Goal: Information Seeking & Learning: Check status

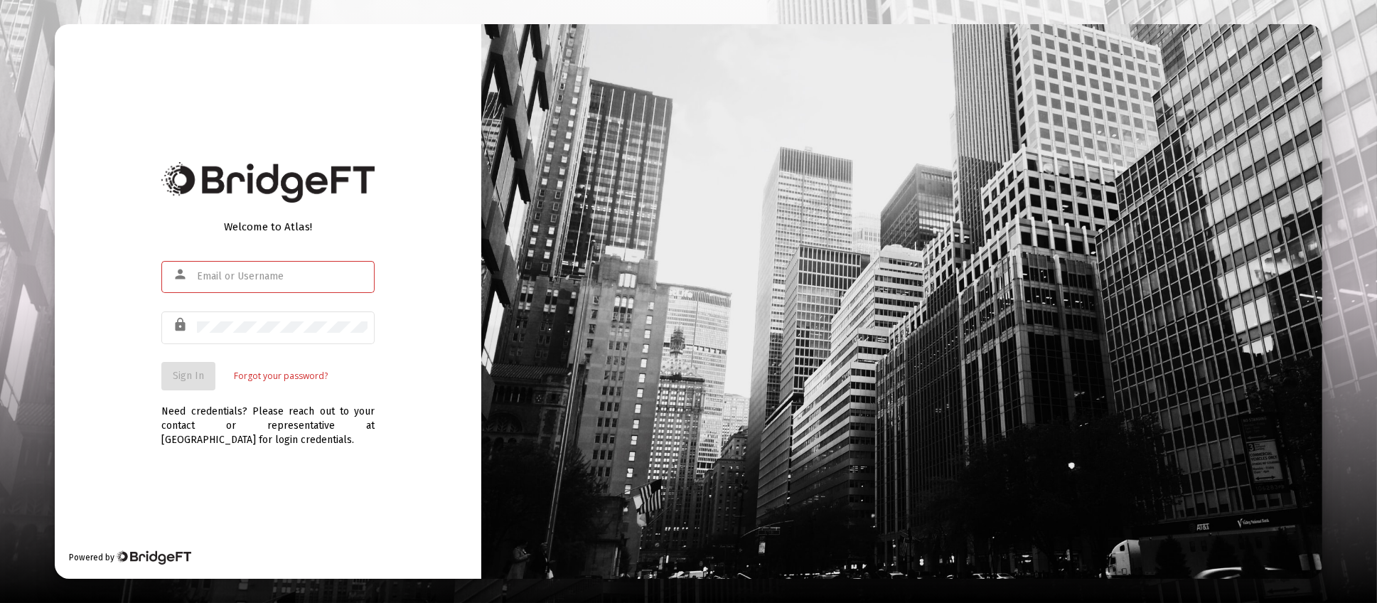
type input "[PERSON_NAME][EMAIL_ADDRESS][DOMAIN_NAME]"
click at [183, 385] on button "Sign In" at bounding box center [188, 376] width 54 height 28
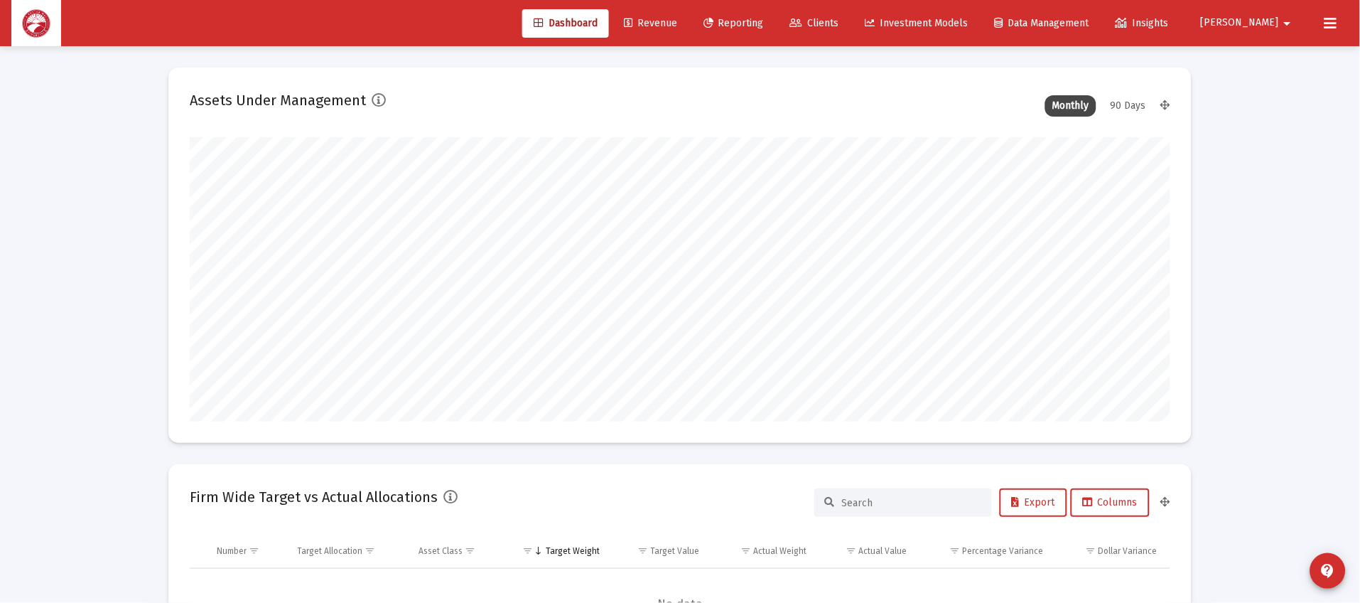
scroll to position [284, 528]
type input "[DATE]"
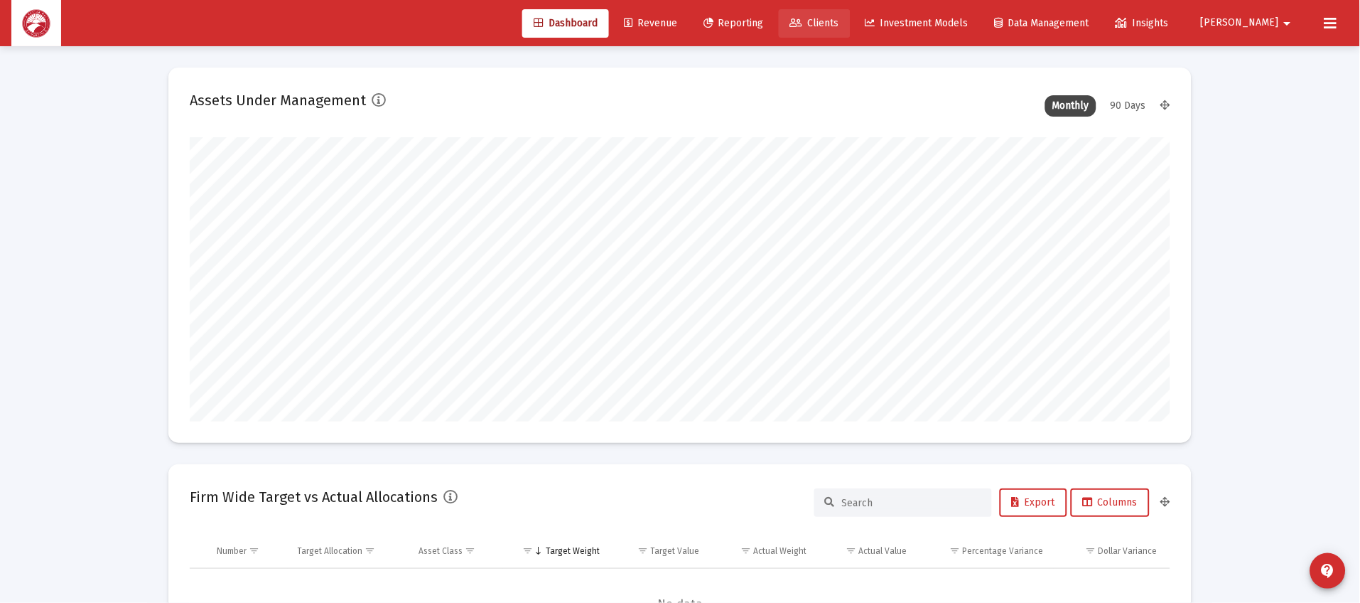
click at [839, 23] on span "Clients" at bounding box center [814, 23] width 49 height 12
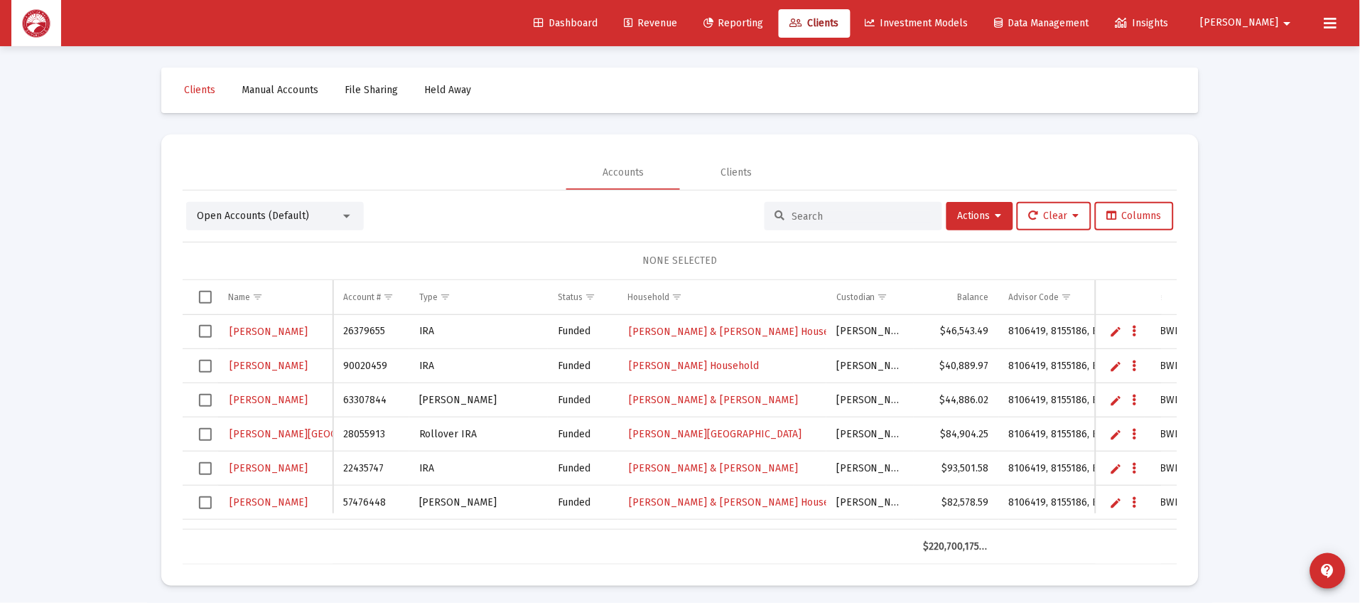
click at [812, 220] on div at bounding box center [854, 216] width 178 height 28
click at [814, 219] on input at bounding box center [862, 216] width 139 height 12
type input "[PERSON_NAME]"
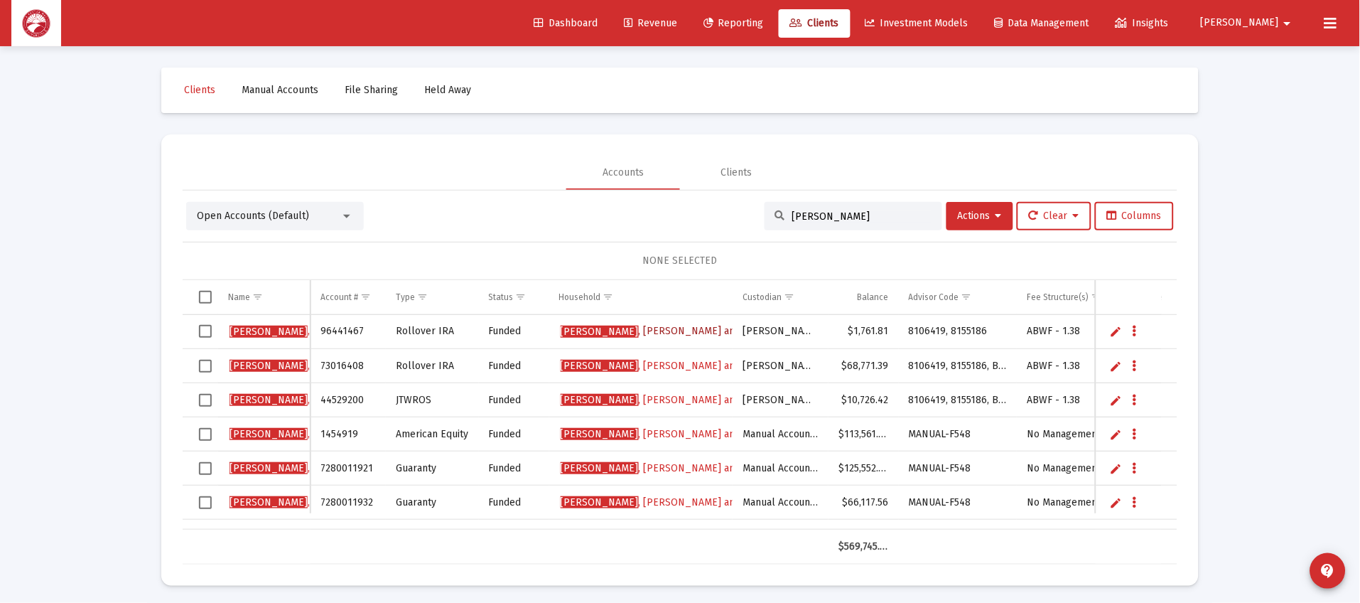
click at [643, 322] on link "[PERSON_NAME] and [PERSON_NAME]" at bounding box center [691, 331] width 264 height 21
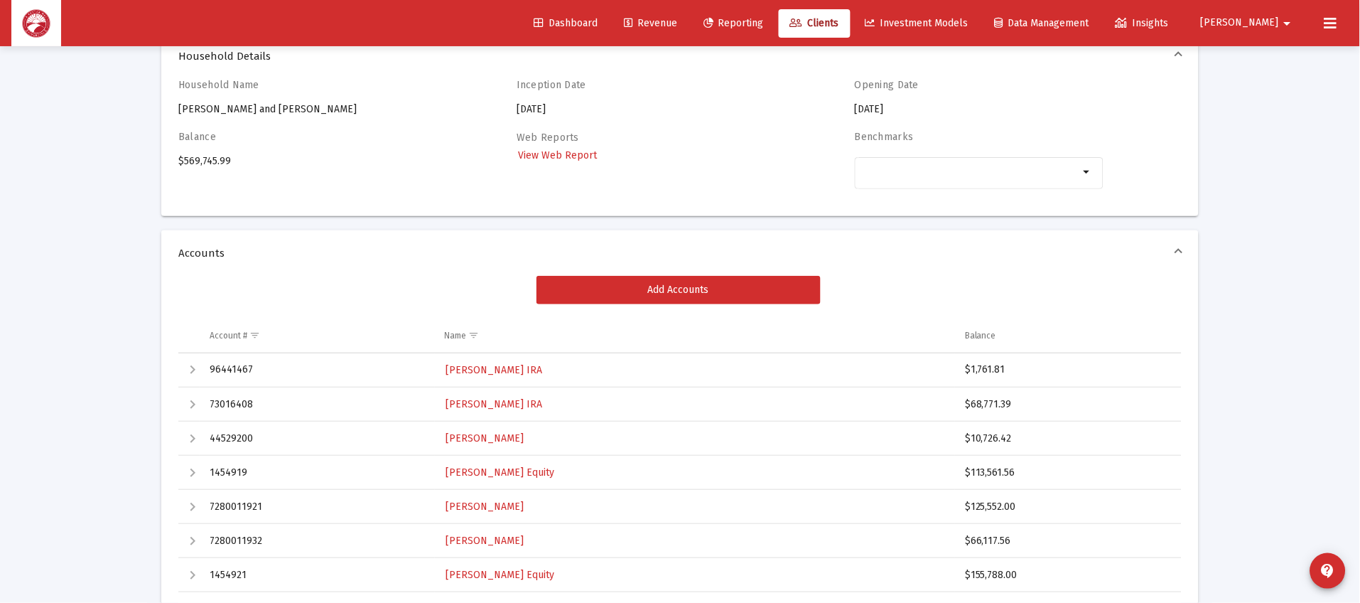
scroll to position [213, 0]
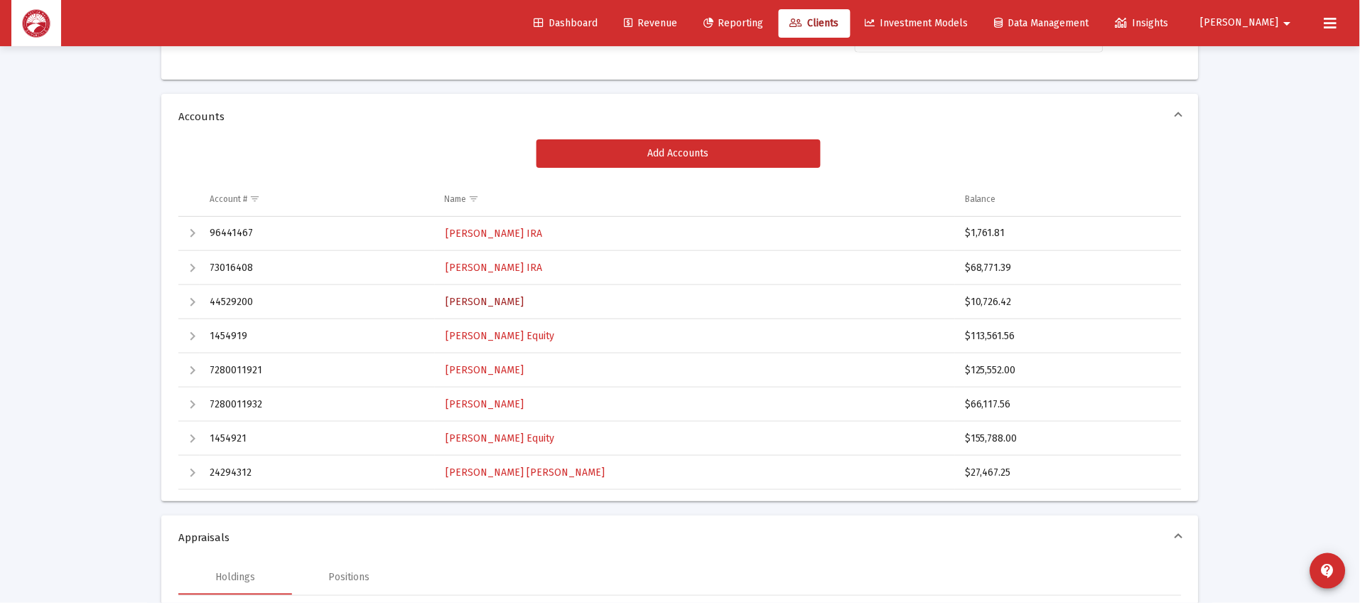
click at [478, 301] on span "[PERSON_NAME]" at bounding box center [485, 302] width 78 height 12
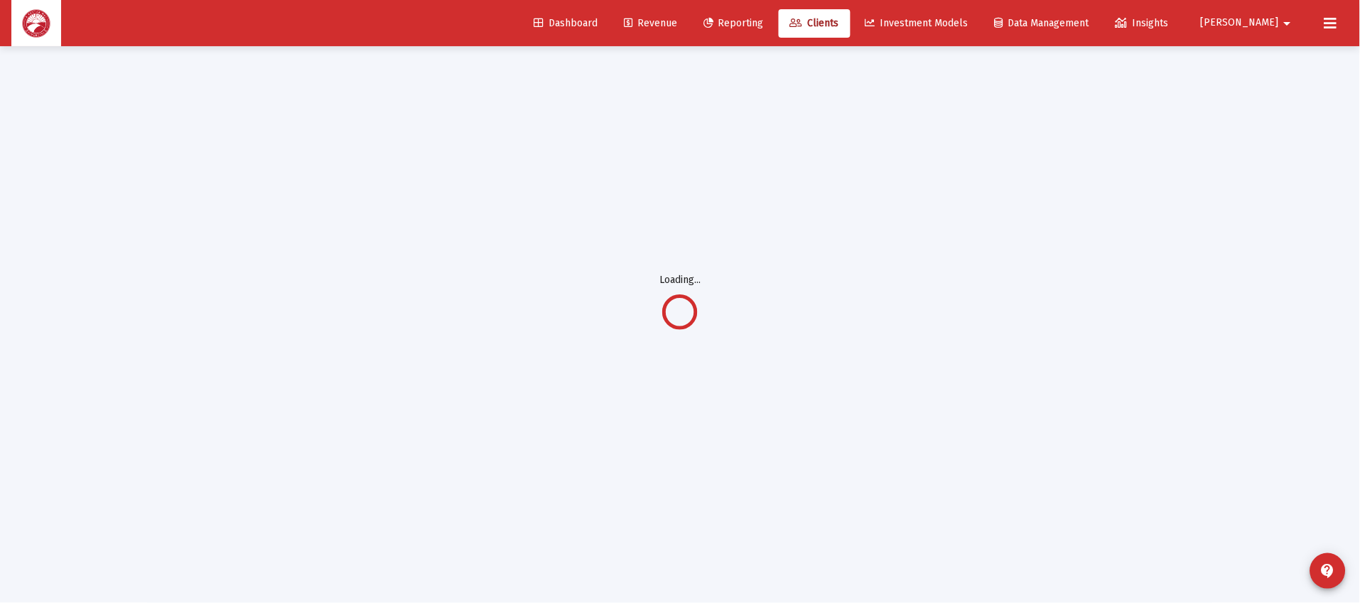
scroll to position [45, 0]
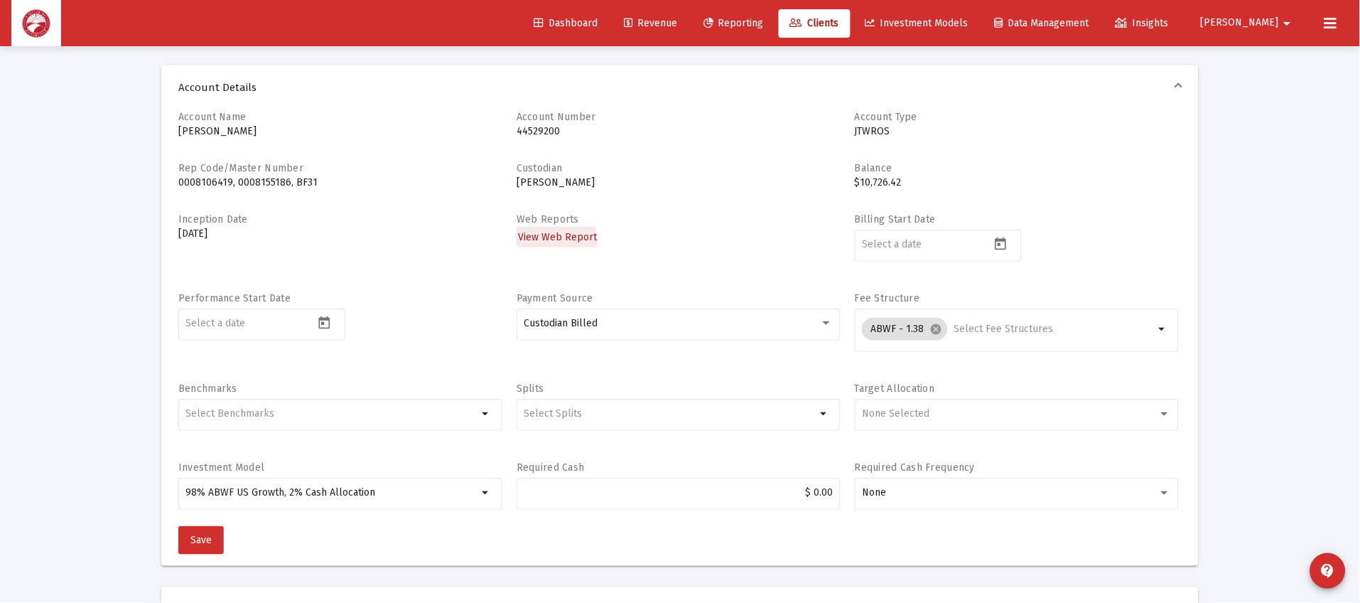
click at [544, 242] on link "View Web Report" at bounding box center [558, 237] width 82 height 21
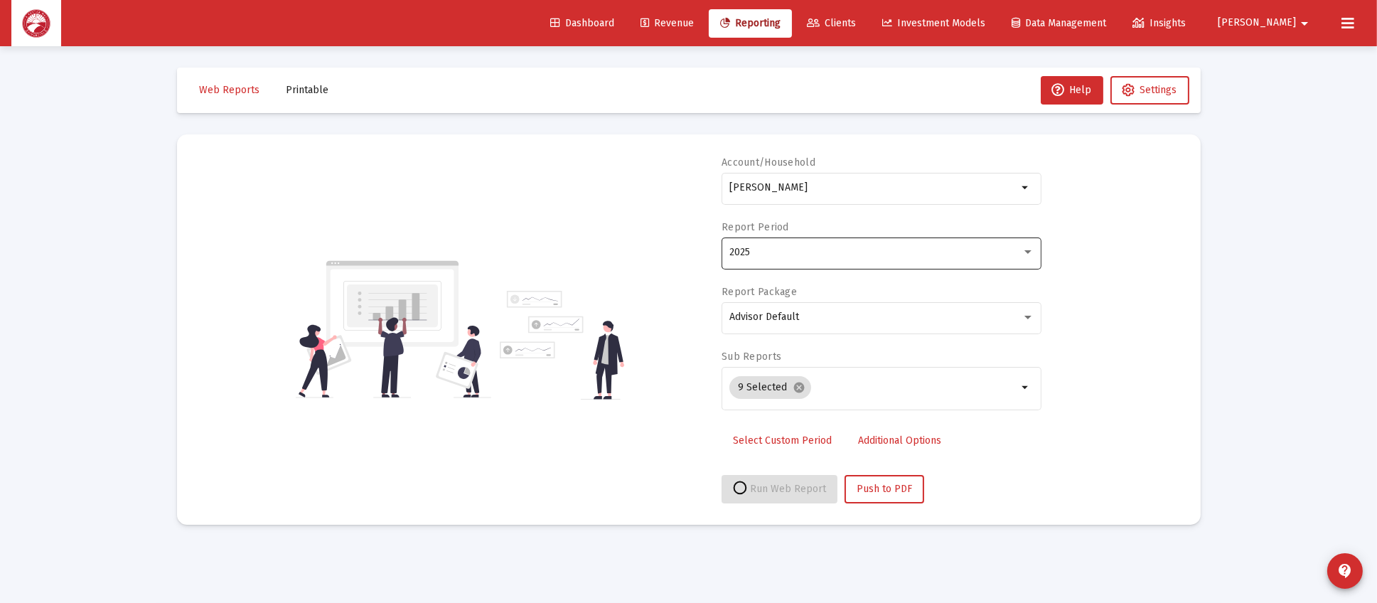
click at [797, 245] on div "2025" at bounding box center [881, 252] width 305 height 35
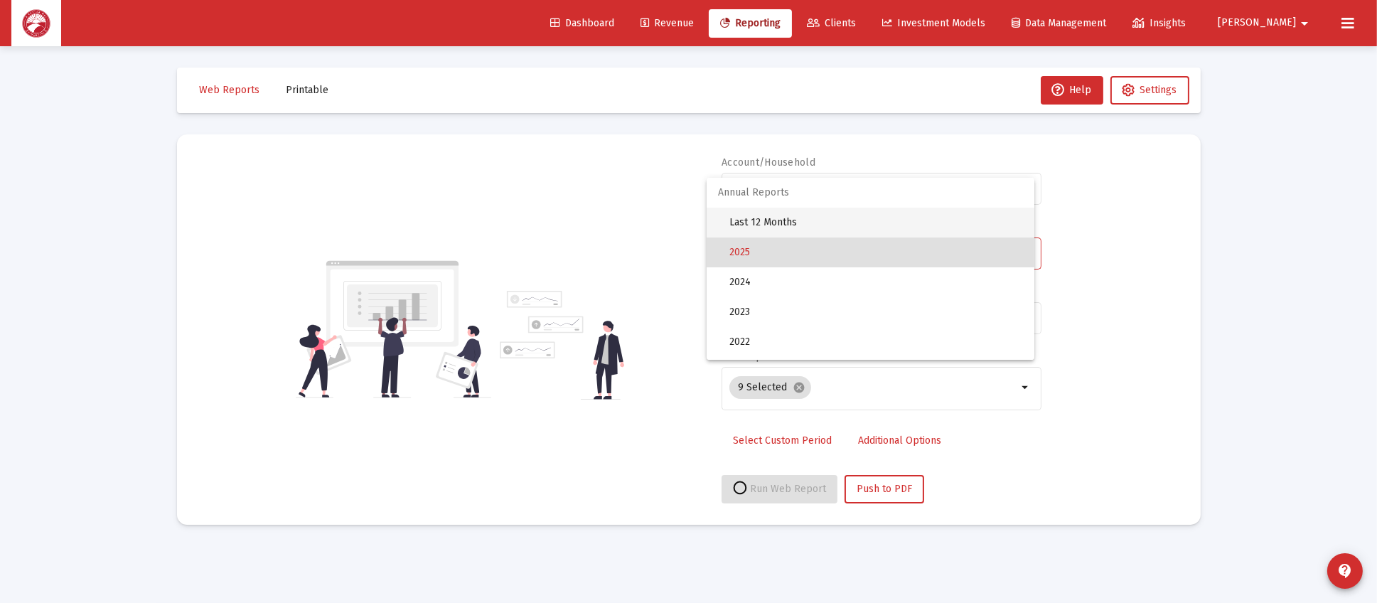
click at [817, 220] on span "Last 12 Months" at bounding box center [876, 223] width 294 height 30
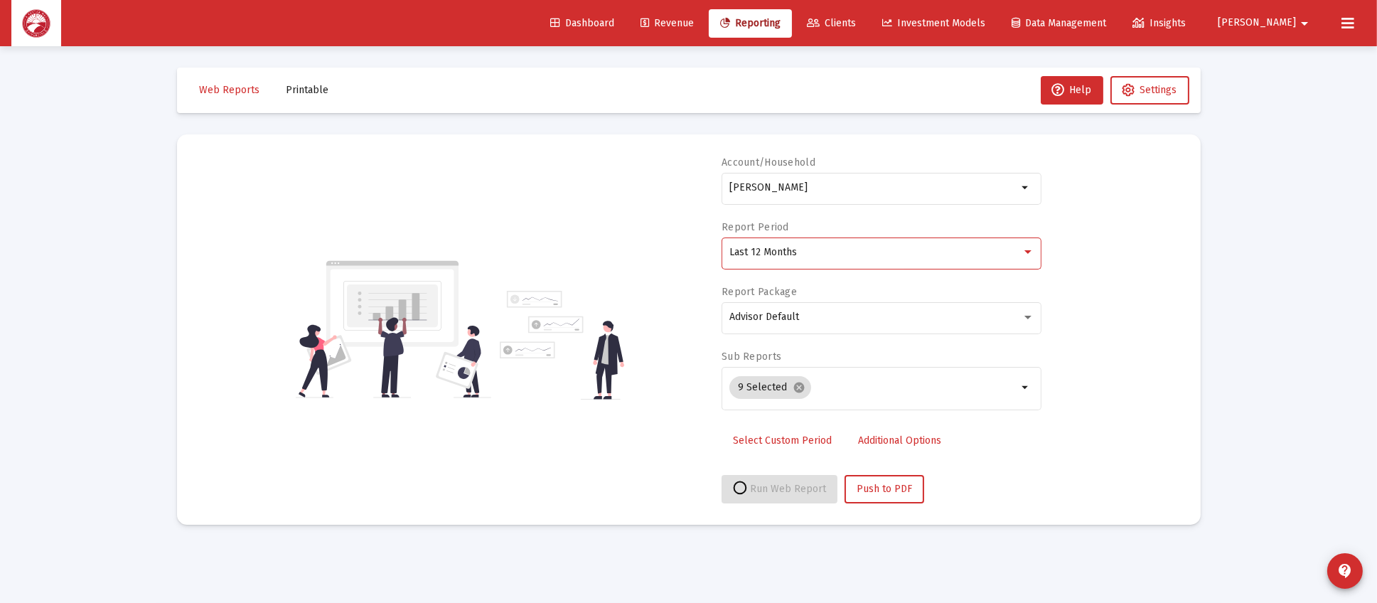
select select "View all"
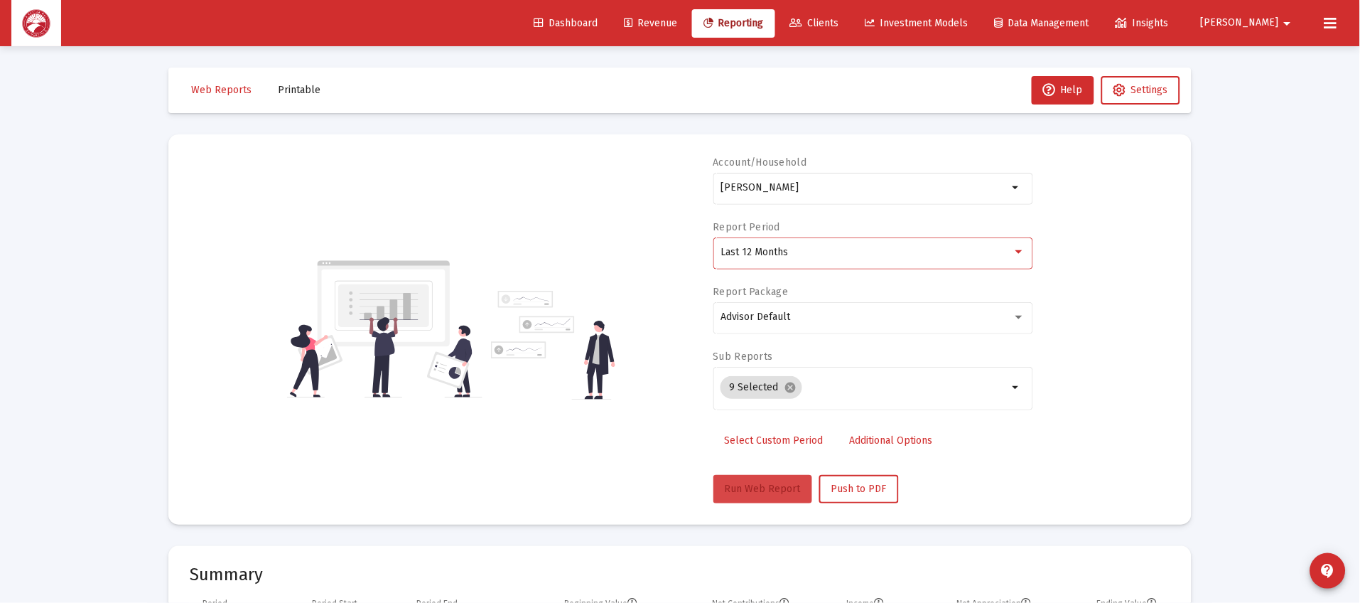
click at [775, 481] on button "Run Web Report" at bounding box center [763, 489] width 99 height 28
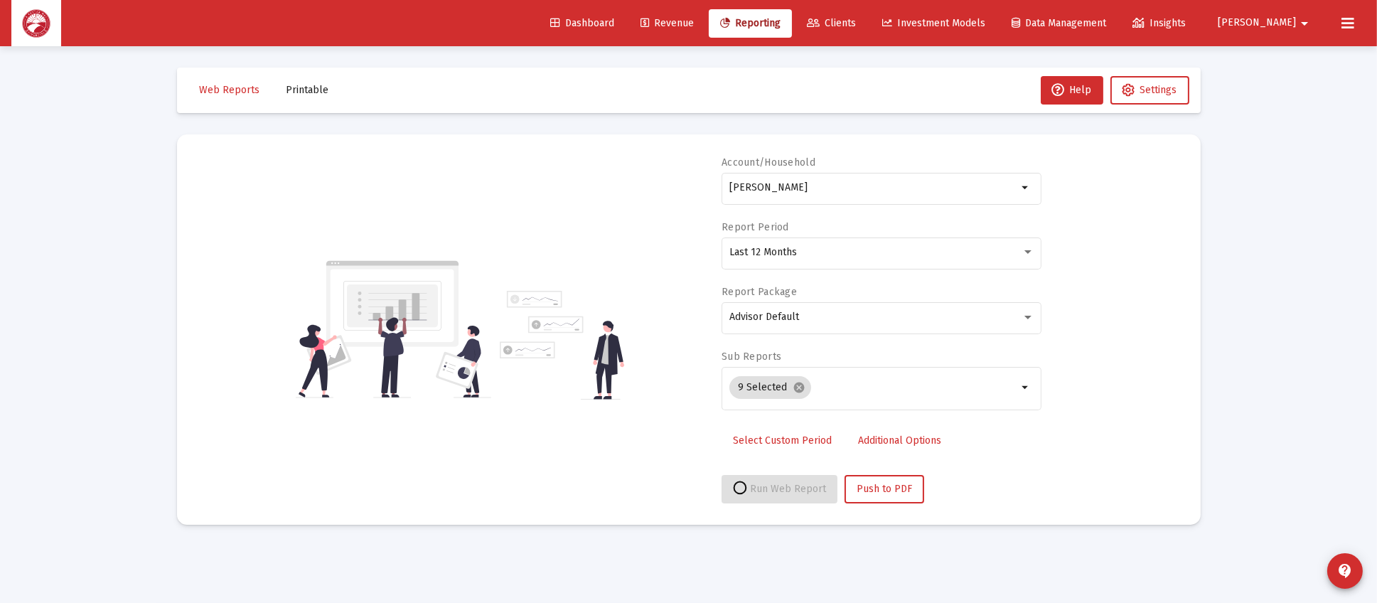
select select "View all"
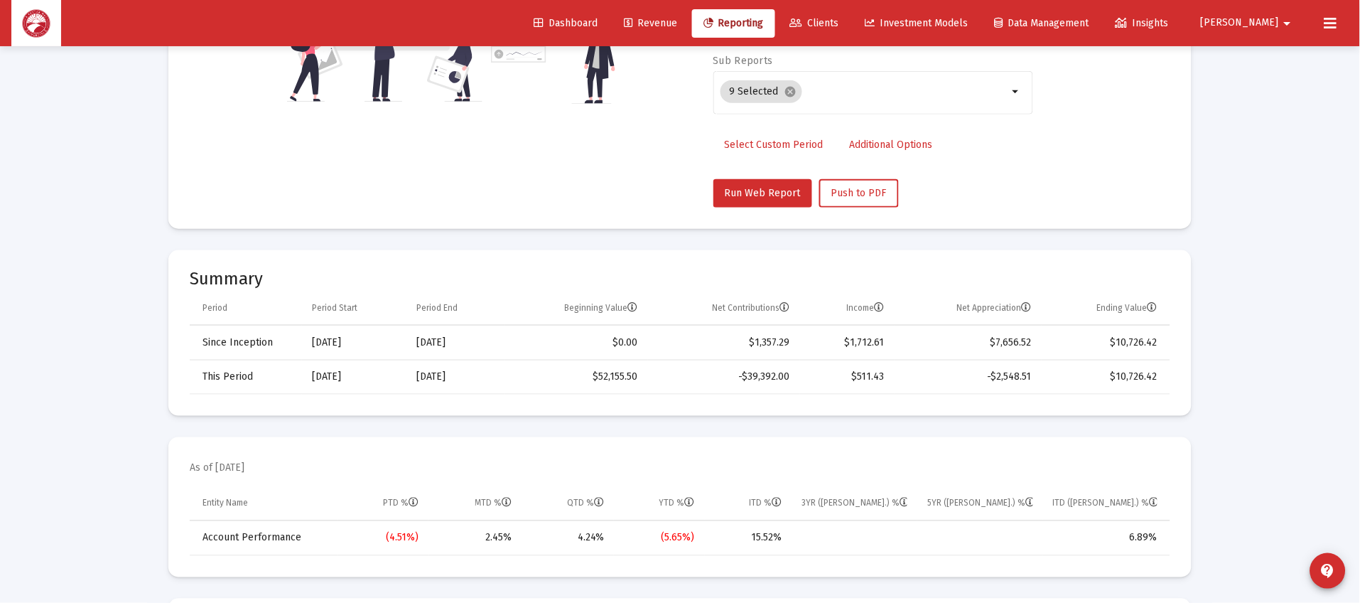
scroll to position [426, 0]
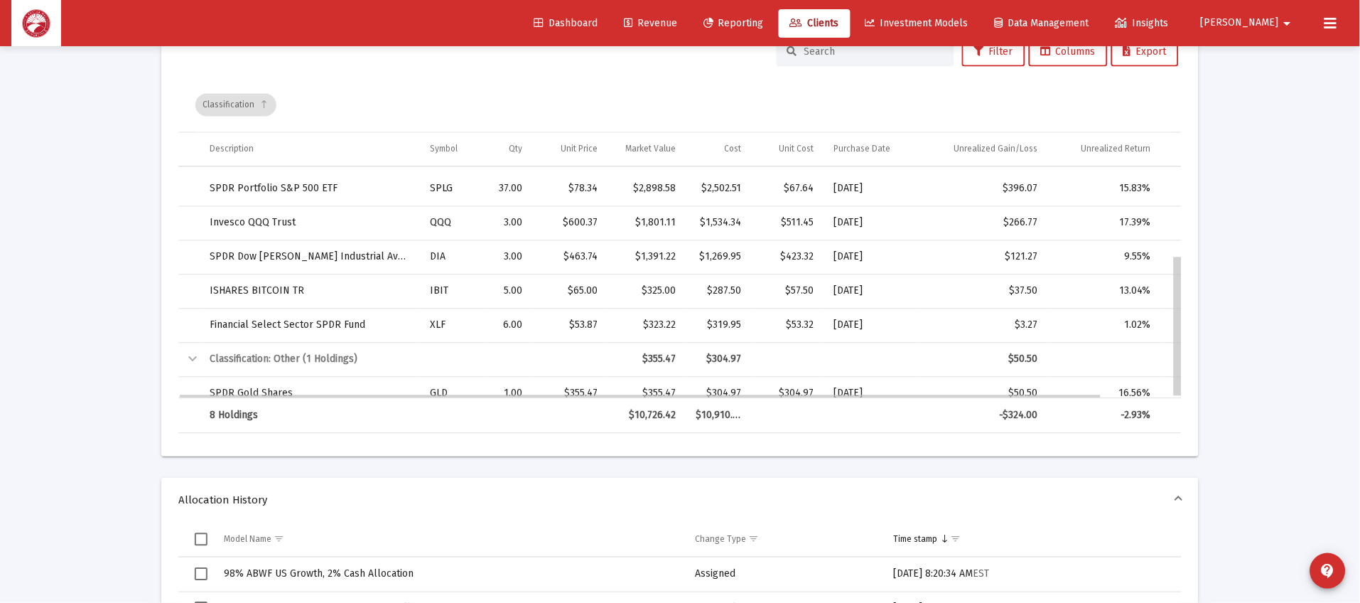
scroll to position [144, 0]
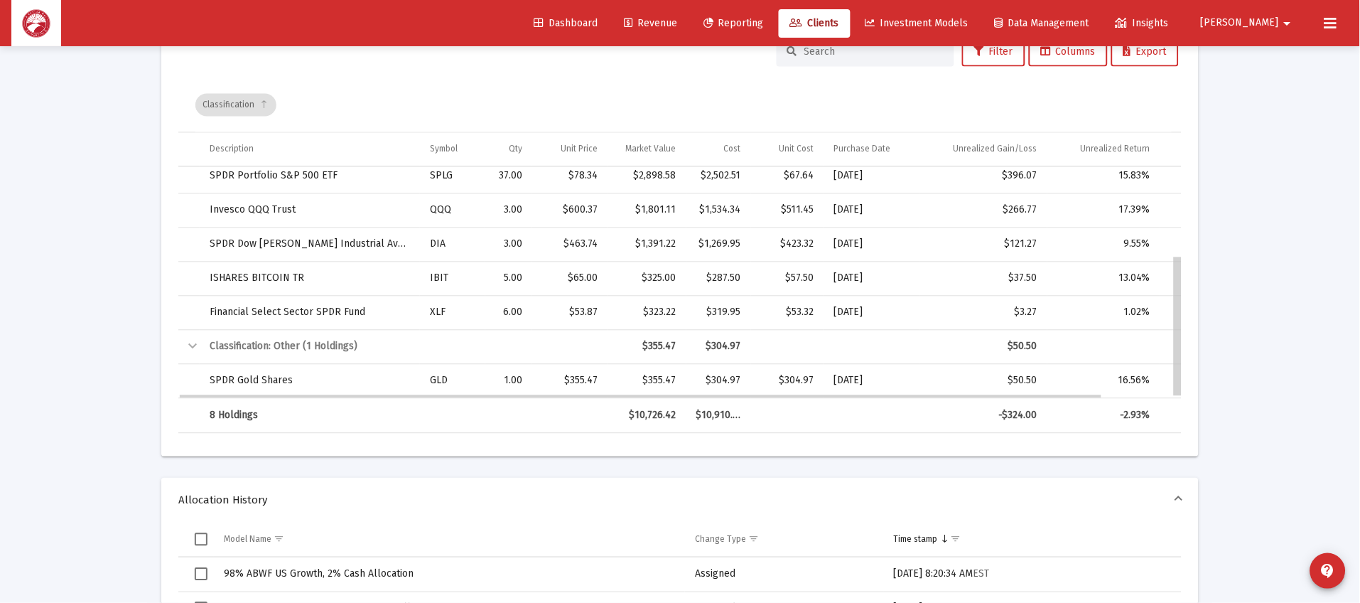
drag, startPoint x: 1180, startPoint y: 252, endPoint x: 1158, endPoint y: 369, distance: 119.3
click at [1316, 210] on div "Loading... arrow_back Back to Clients Account Details Account Name [PERSON_NAME…" at bounding box center [680, 302] width 1360 height 1977
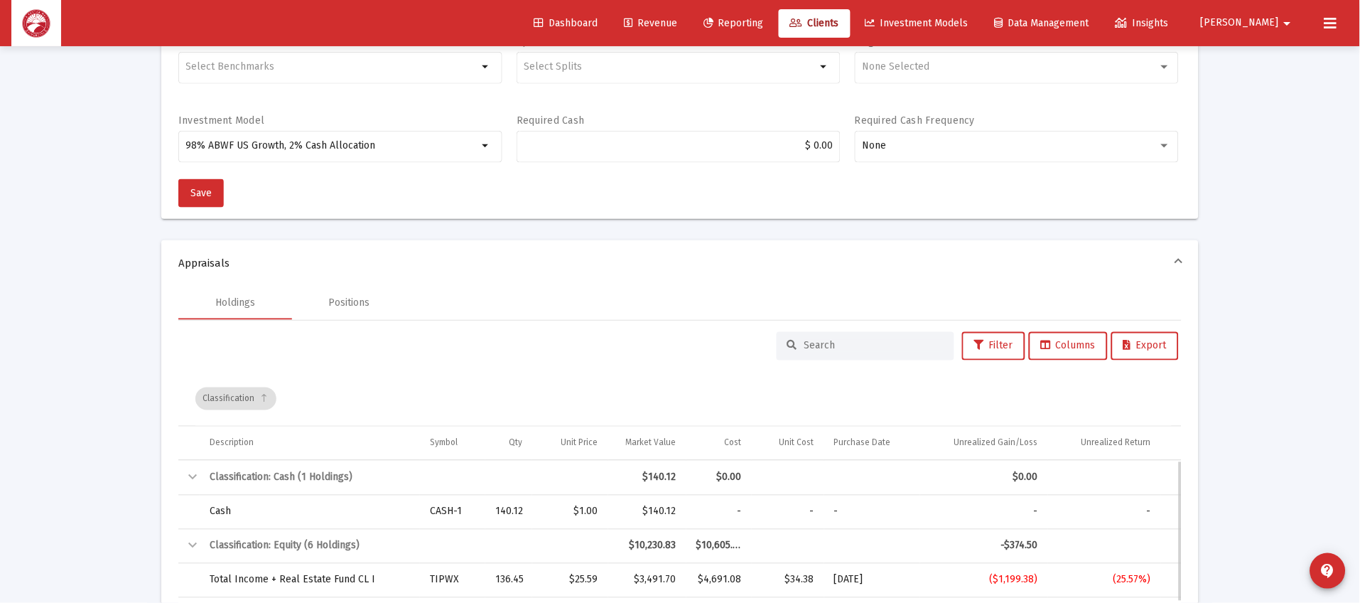
scroll to position [94, 0]
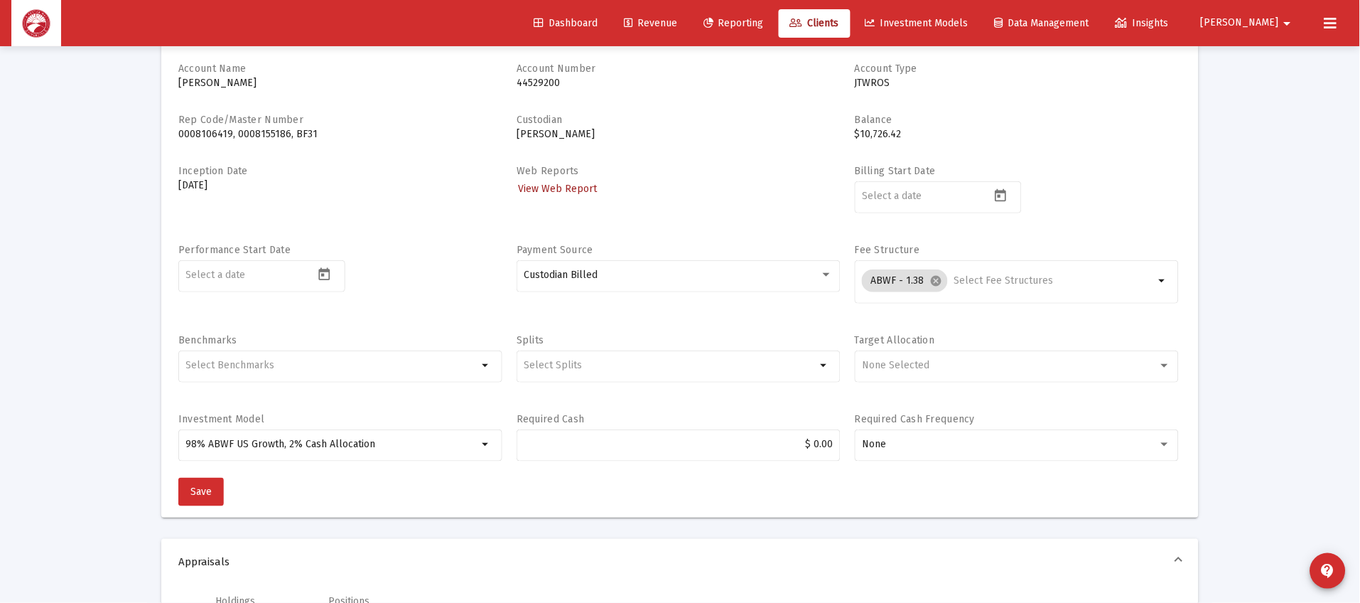
click at [589, 183] on span "View Web Report" at bounding box center [557, 189] width 79 height 12
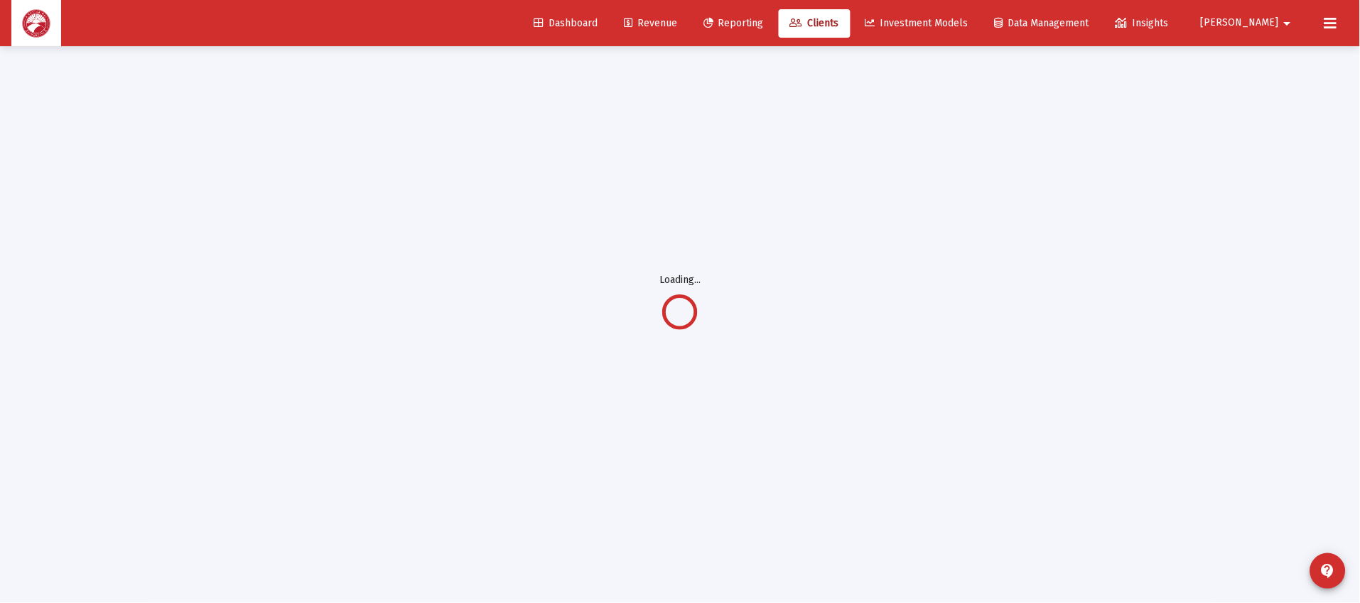
scroll to position [45, 0]
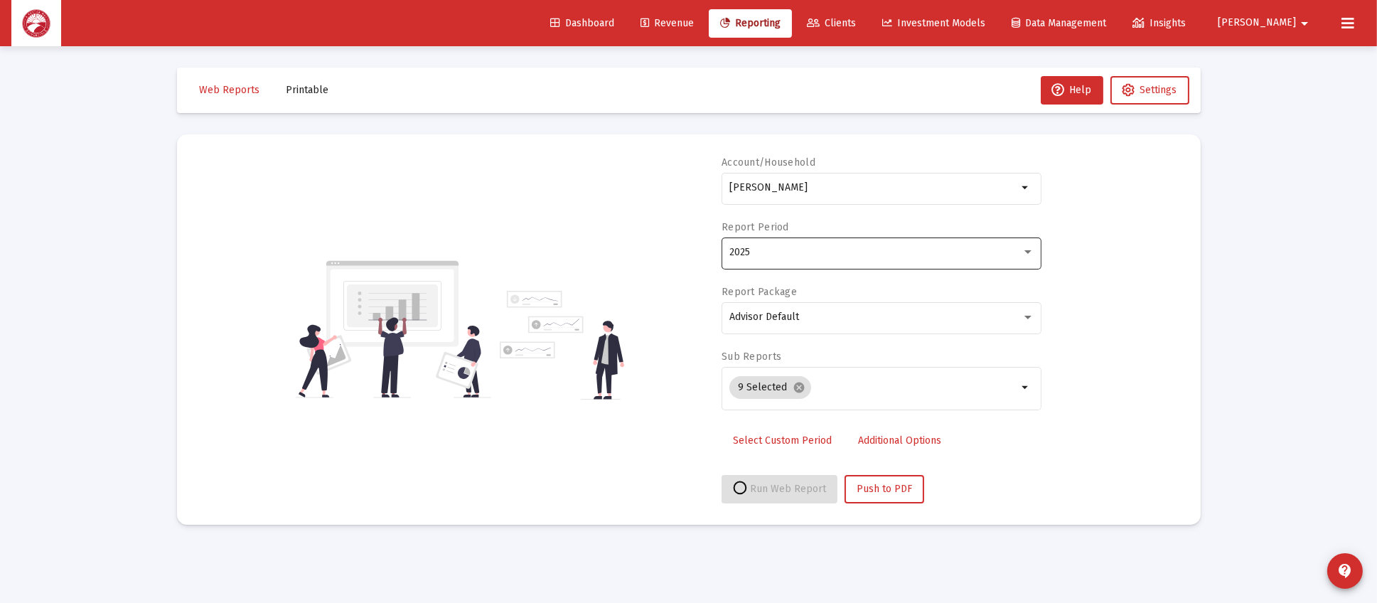
click at [888, 249] on div "2025" at bounding box center [875, 252] width 292 height 11
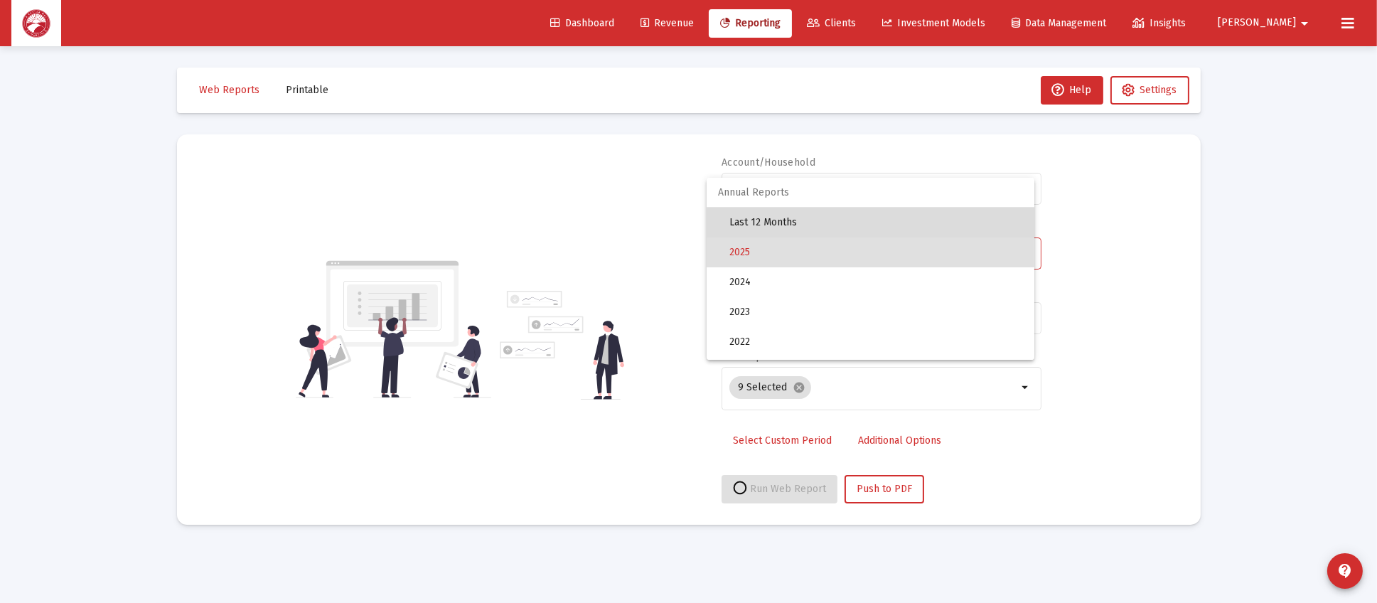
click at [898, 230] on span "Last 12 Months" at bounding box center [876, 223] width 294 height 30
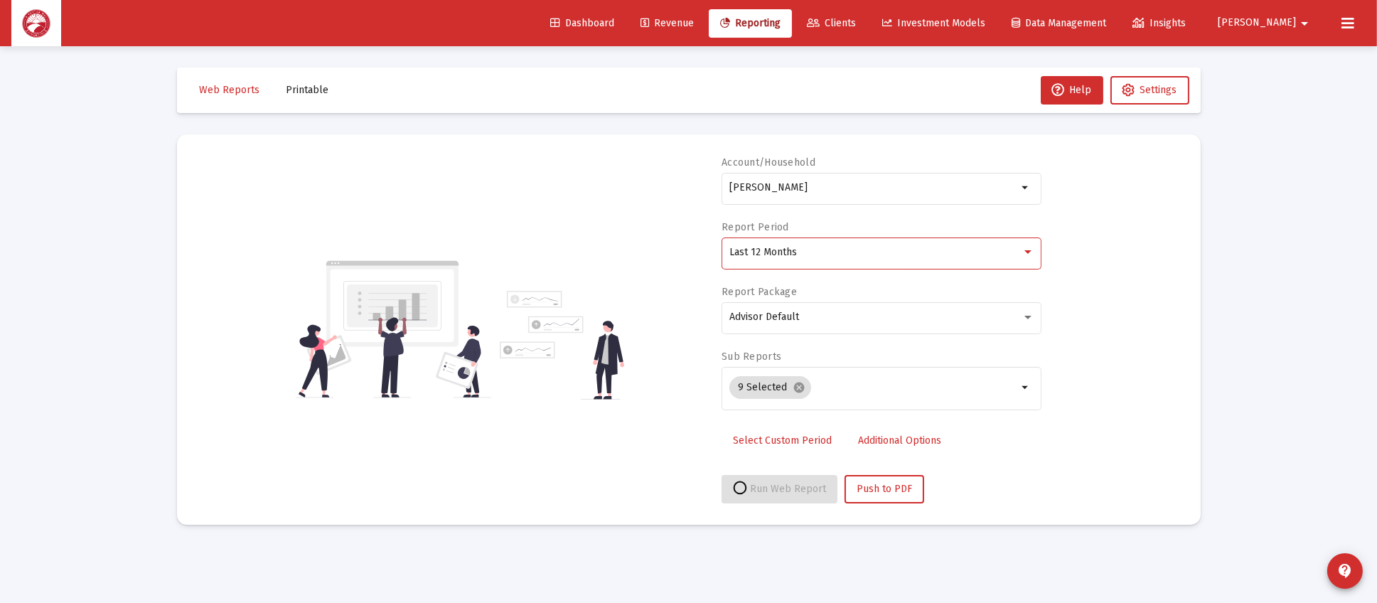
select select "View all"
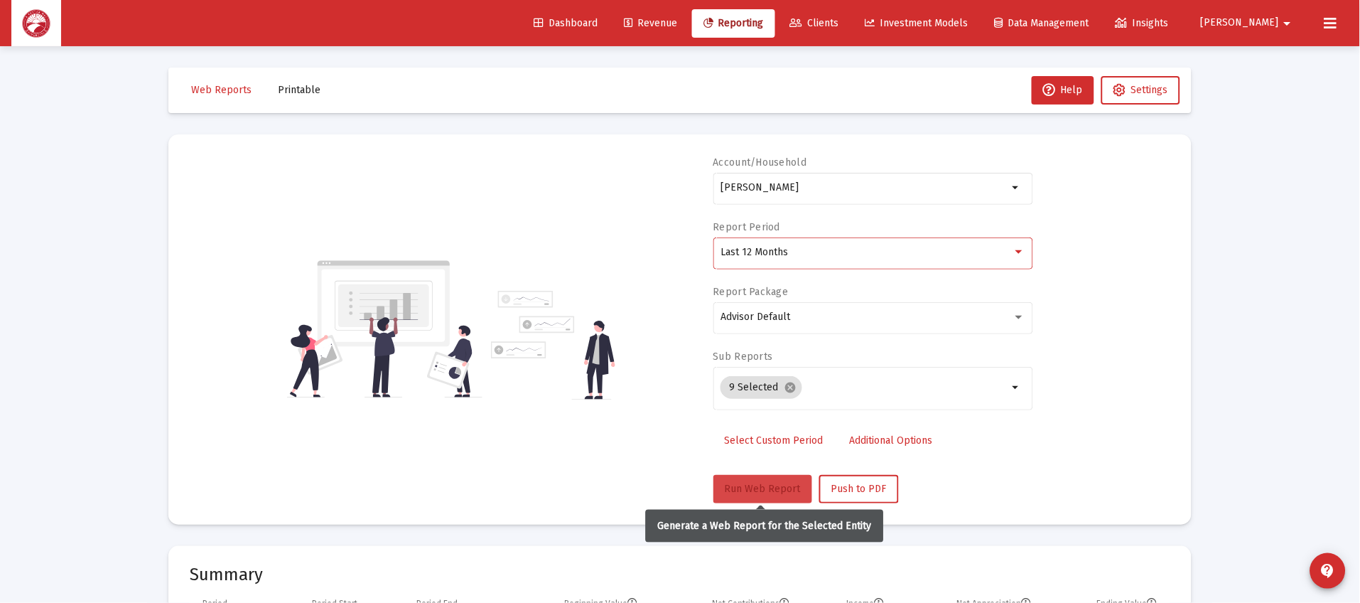
click at [747, 497] on button "Run Web Report" at bounding box center [763, 489] width 99 height 28
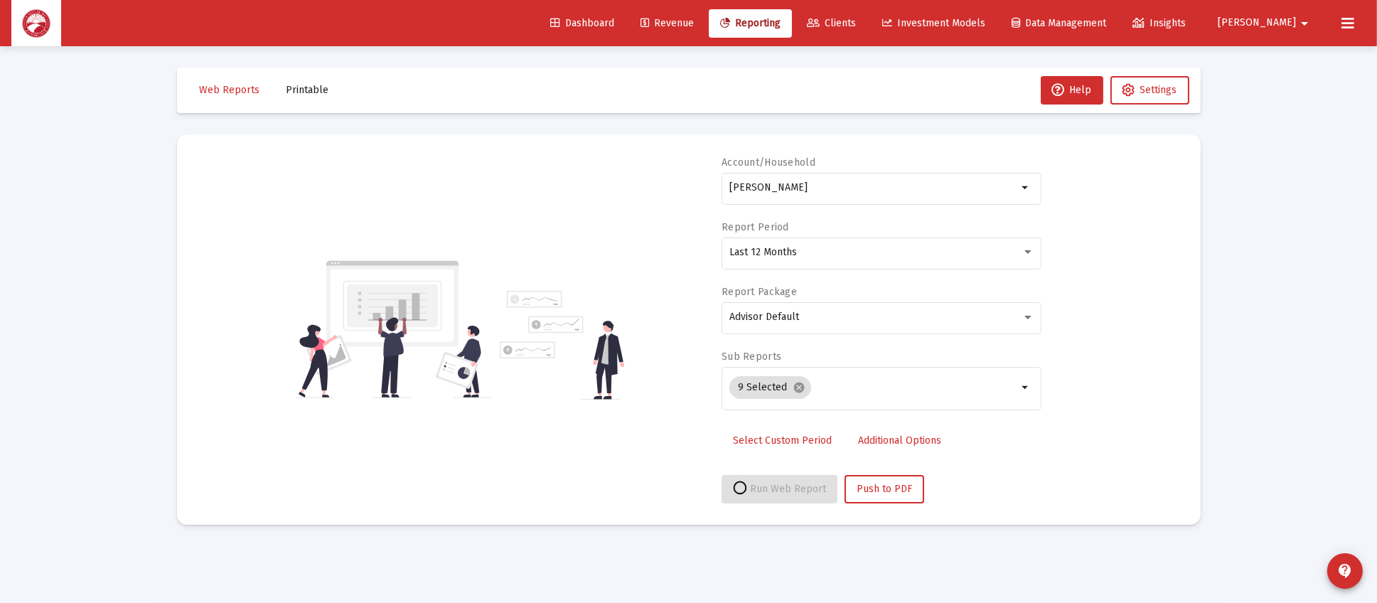
select select "View all"
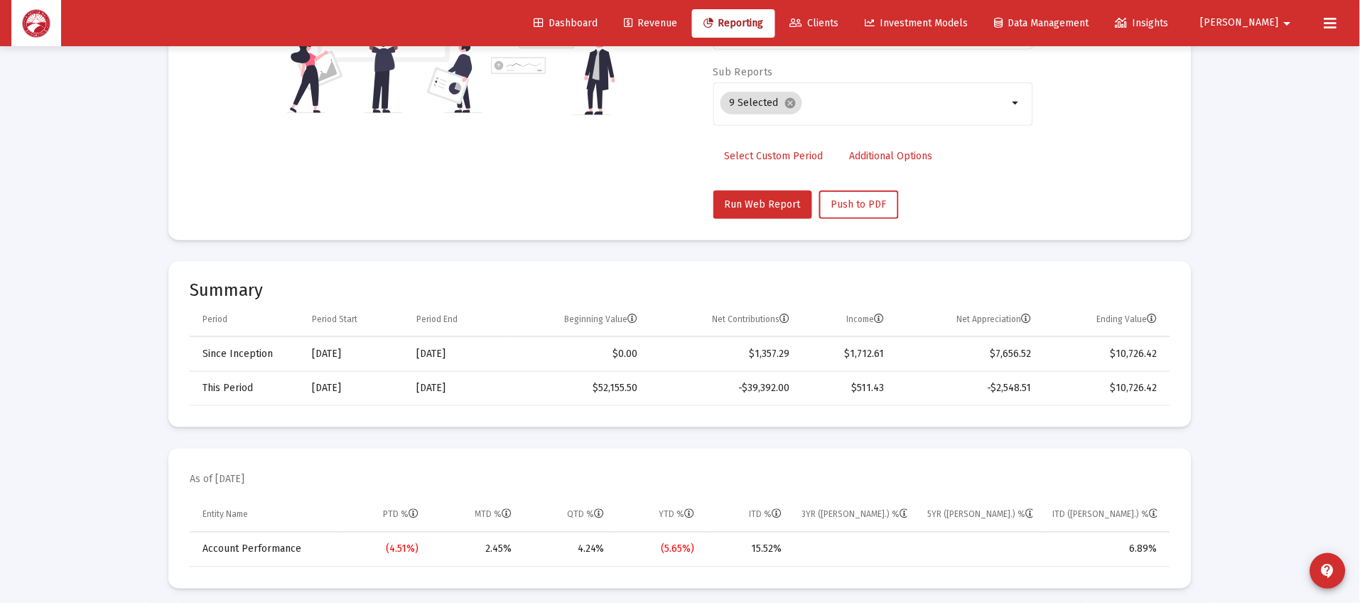
scroll to position [426, 0]
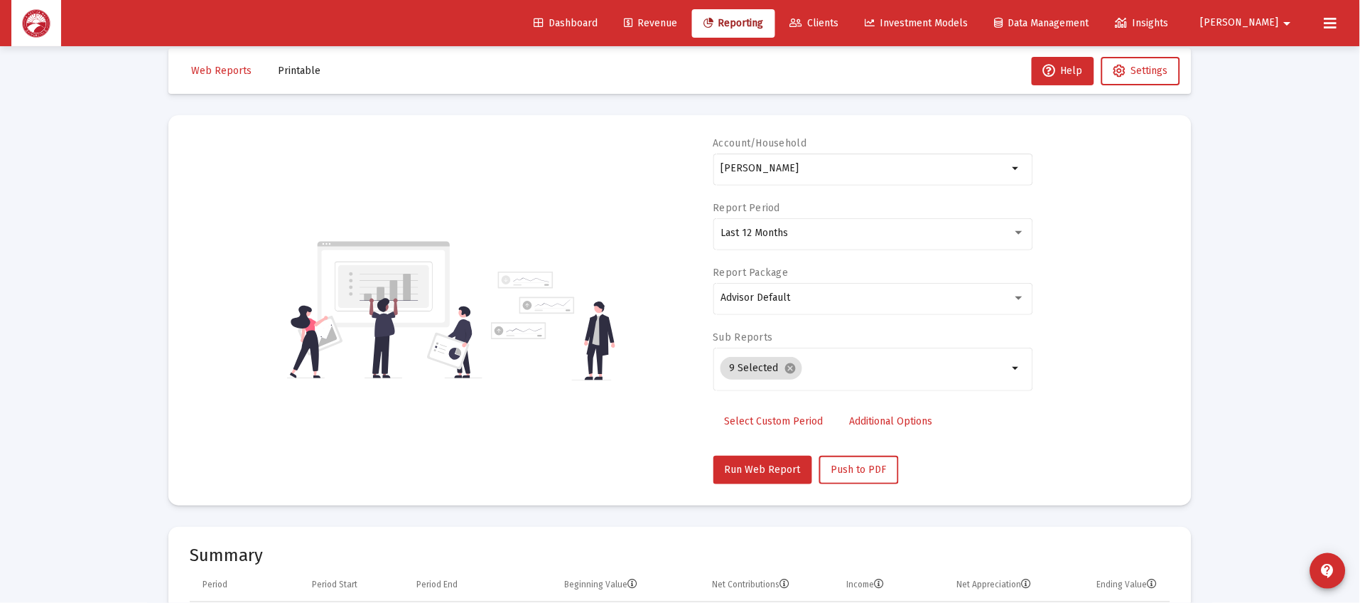
scroll to position [0, 0]
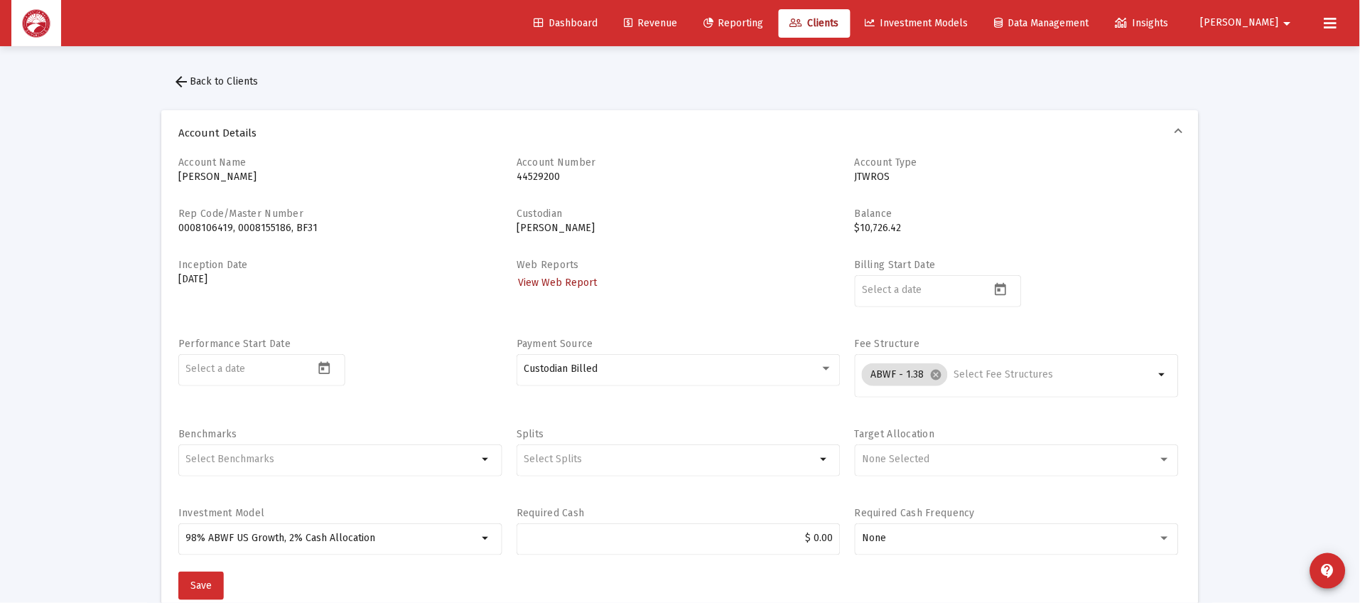
click at [562, 278] on span "View Web Report" at bounding box center [557, 283] width 79 height 12
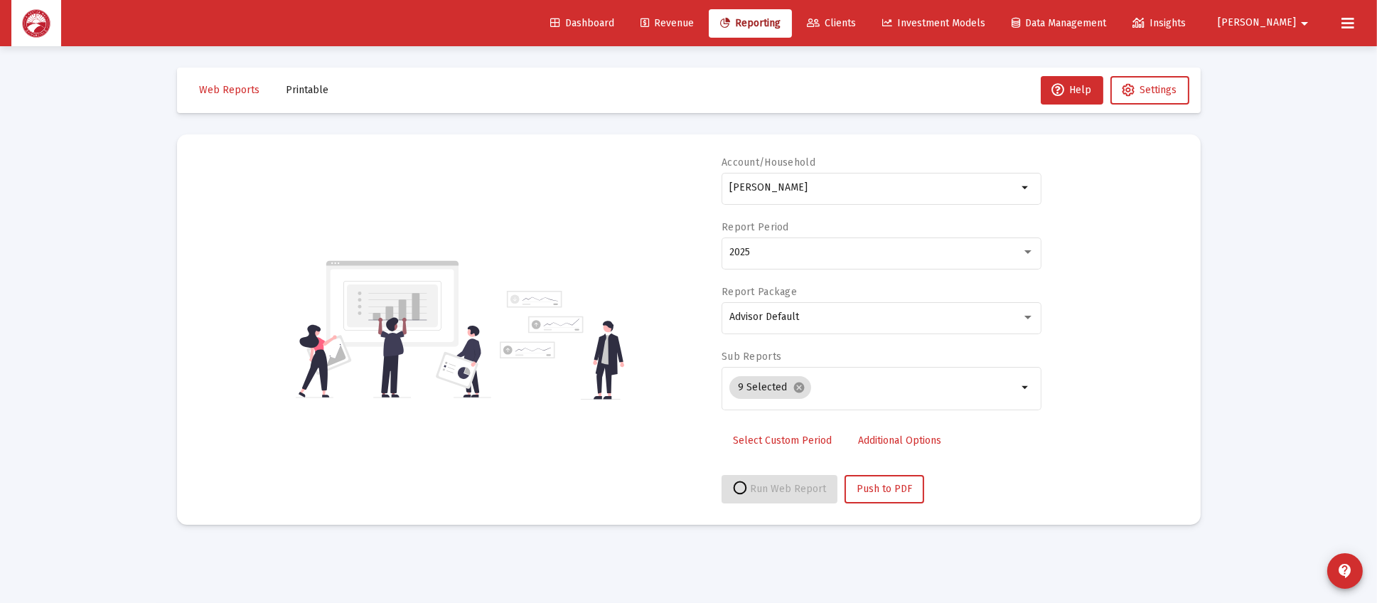
select select "View all"
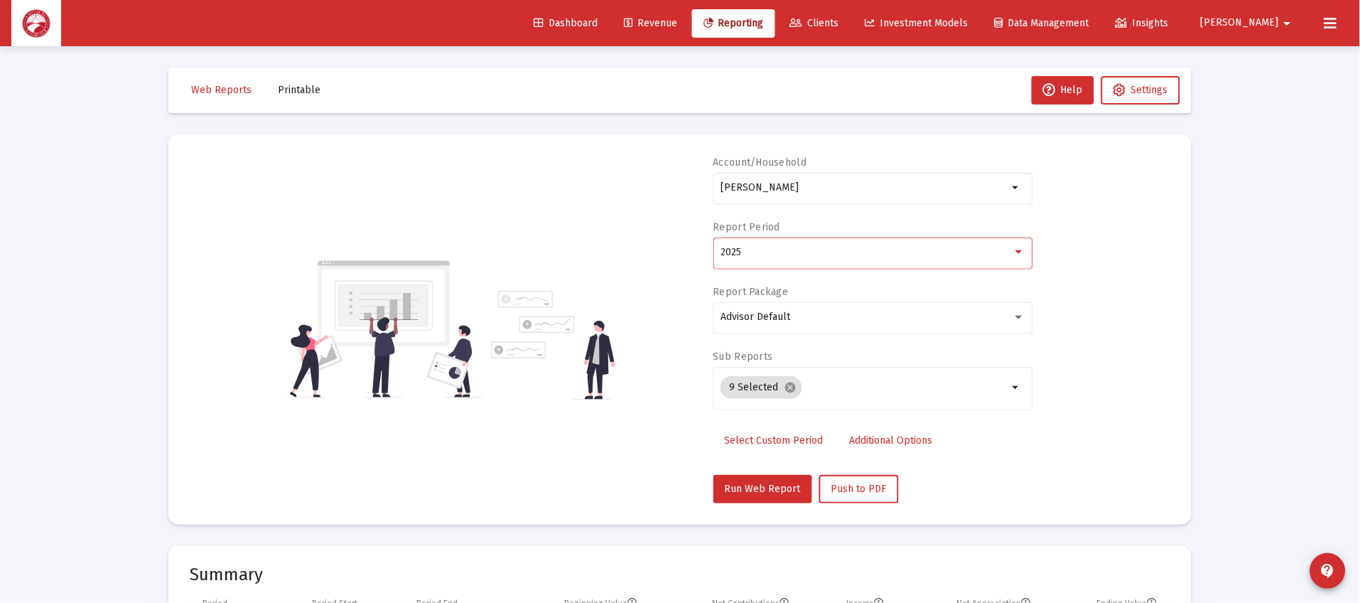
click at [836, 247] on div "2025" at bounding box center [867, 252] width 292 height 11
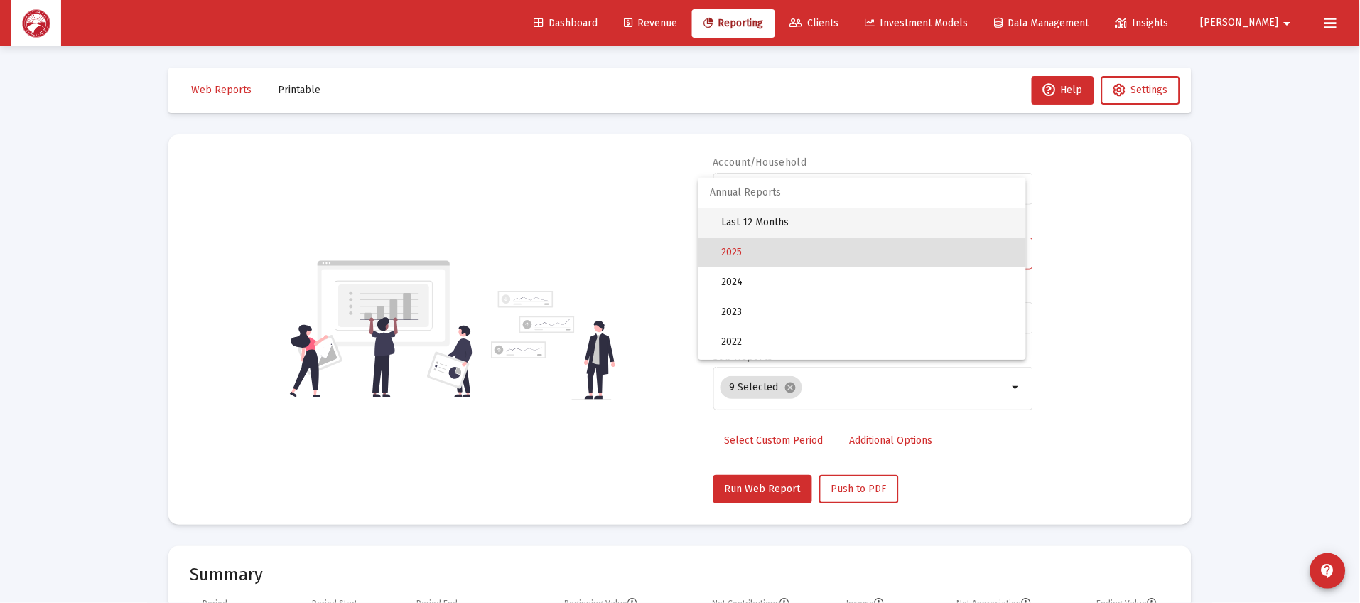
click at [844, 222] on span "Last 12 Months" at bounding box center [868, 223] width 294 height 30
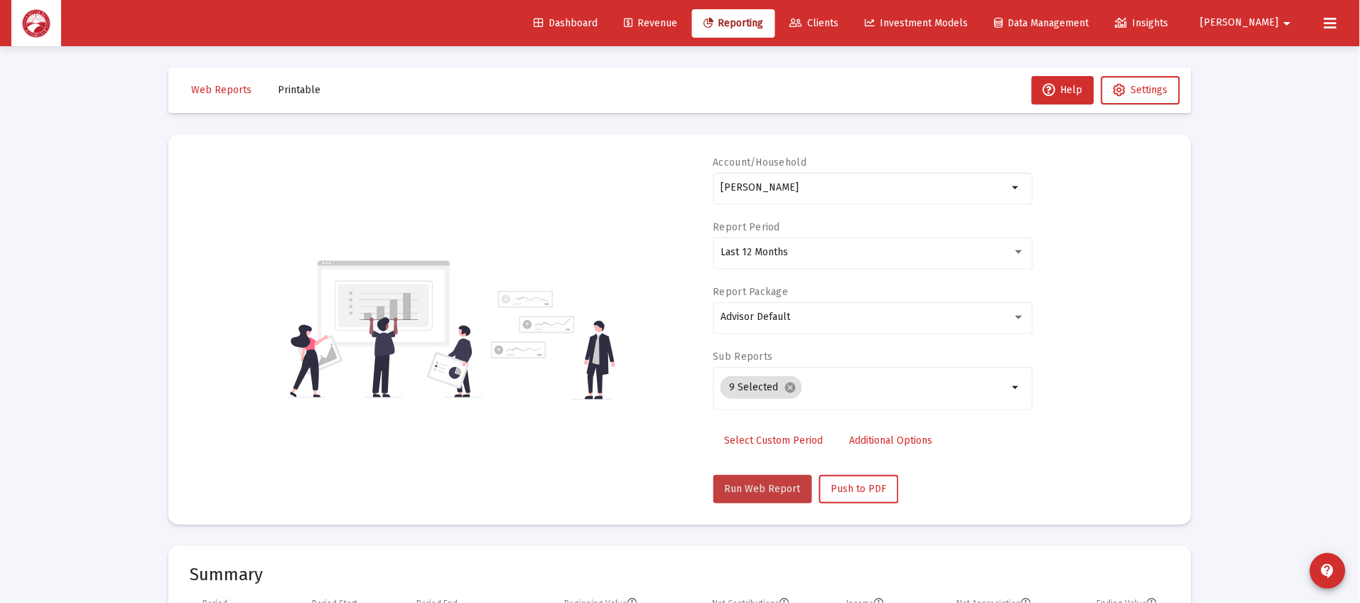
drag, startPoint x: 772, startPoint y: 477, endPoint x: 773, endPoint y: 486, distance: 9.3
click at [772, 478] on button "Run Web Report" at bounding box center [763, 489] width 99 height 28
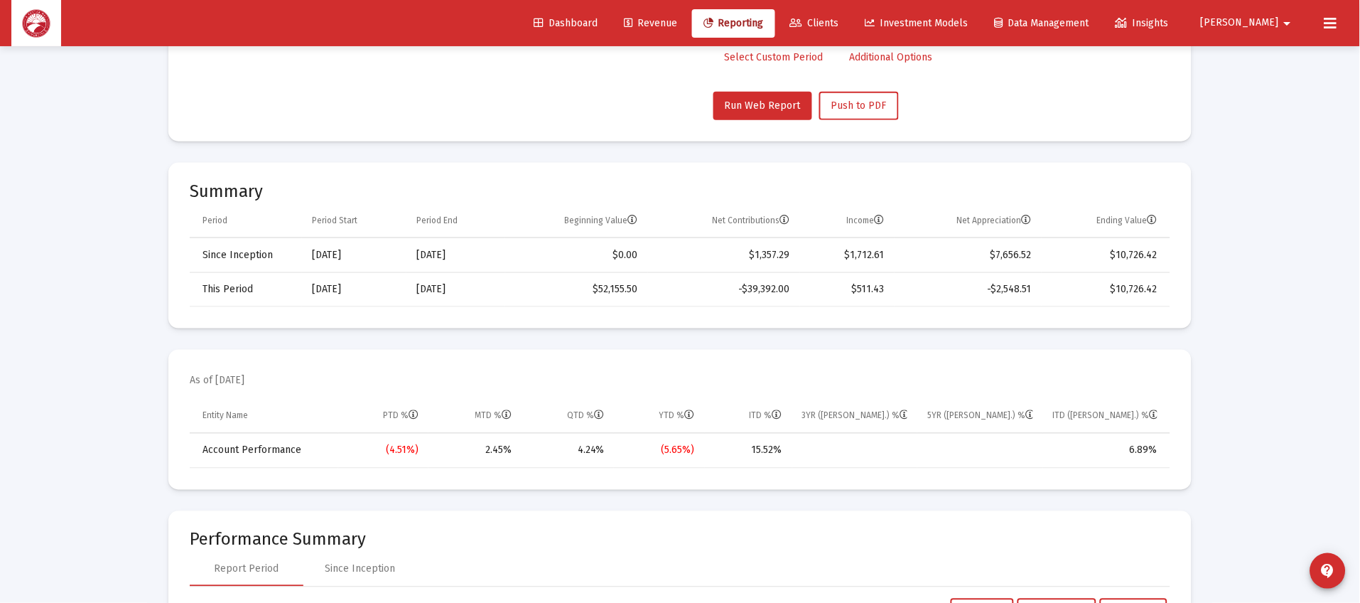
scroll to position [533, 0]
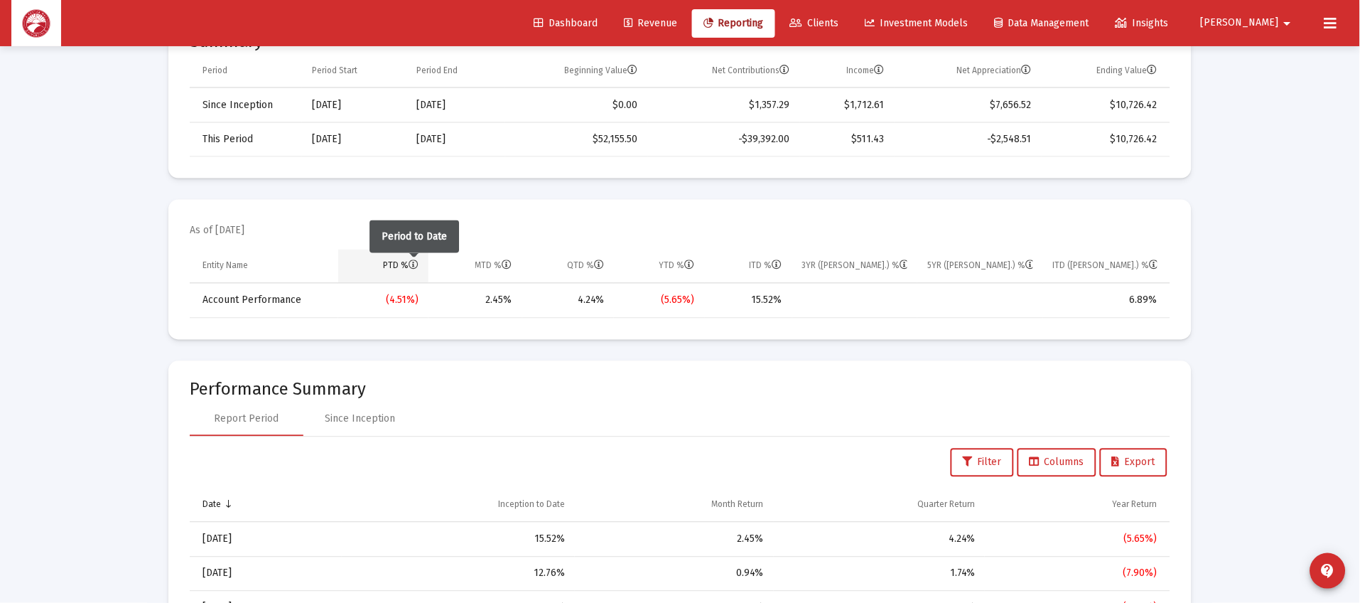
click at [412, 269] on icon "Column PTD %" at bounding box center [414, 266] width 10 height 10
click at [412, 265] on icon "Column PTD %" at bounding box center [414, 266] width 10 height 10
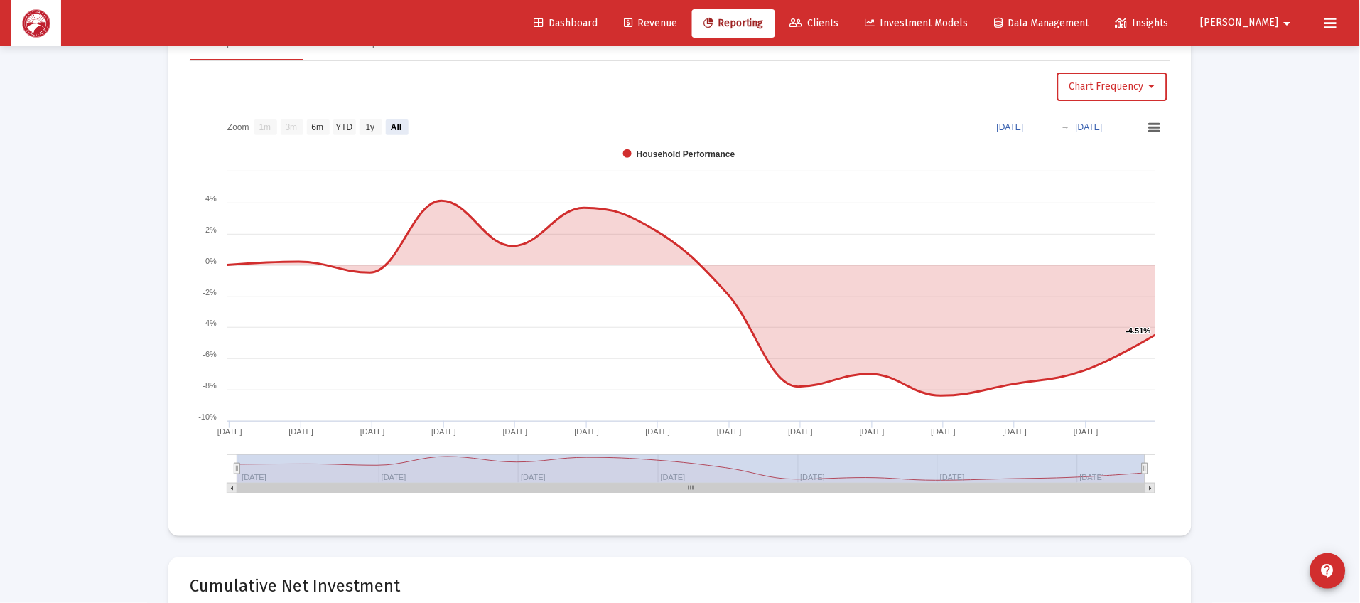
scroll to position [1386, 0]
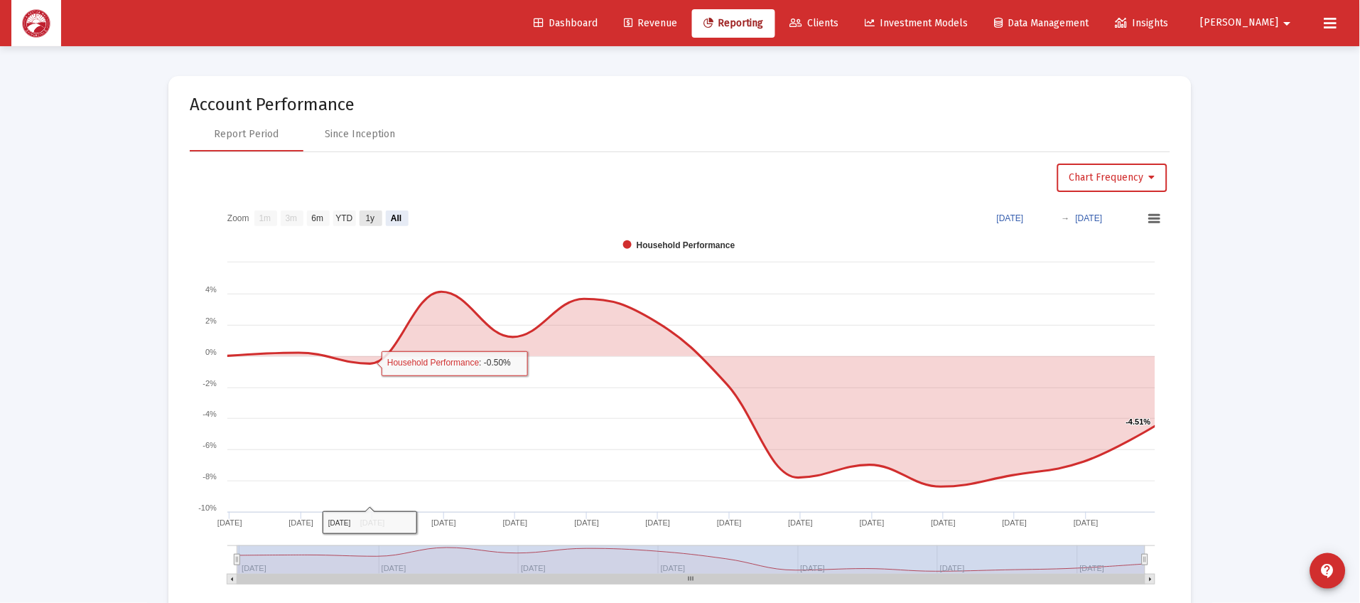
click at [370, 218] on text "1y" at bounding box center [370, 218] width 9 height 10
select select "View 1 year"
type input "[DATE]"
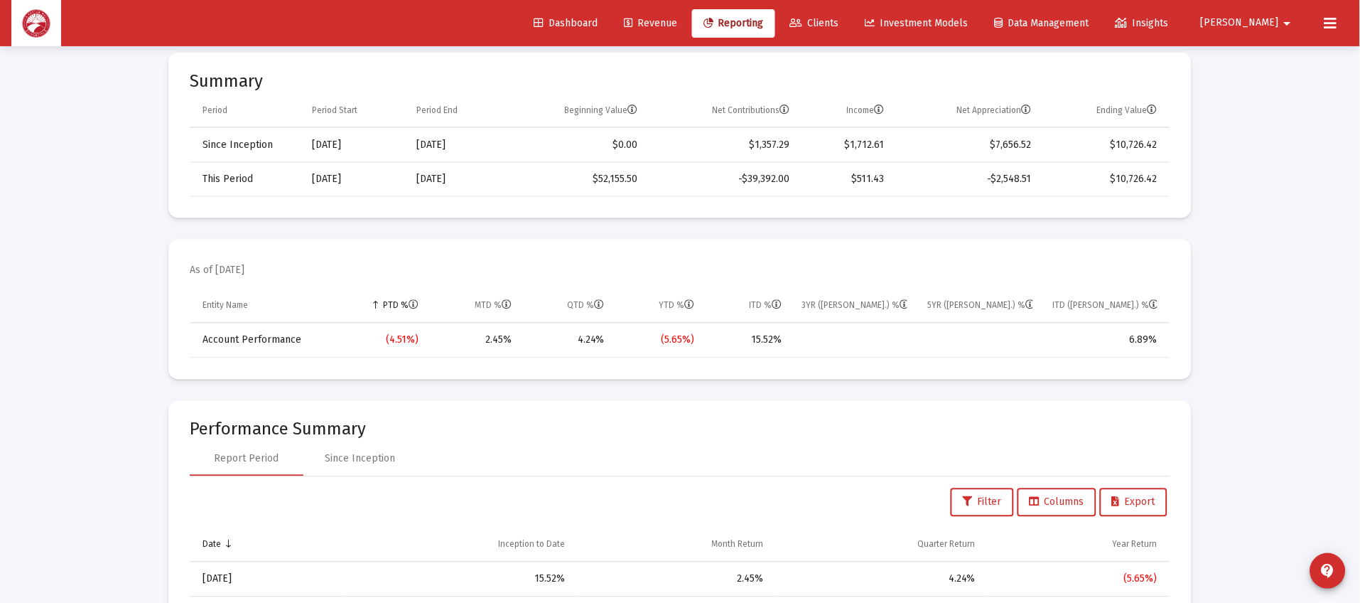
scroll to position [640, 0]
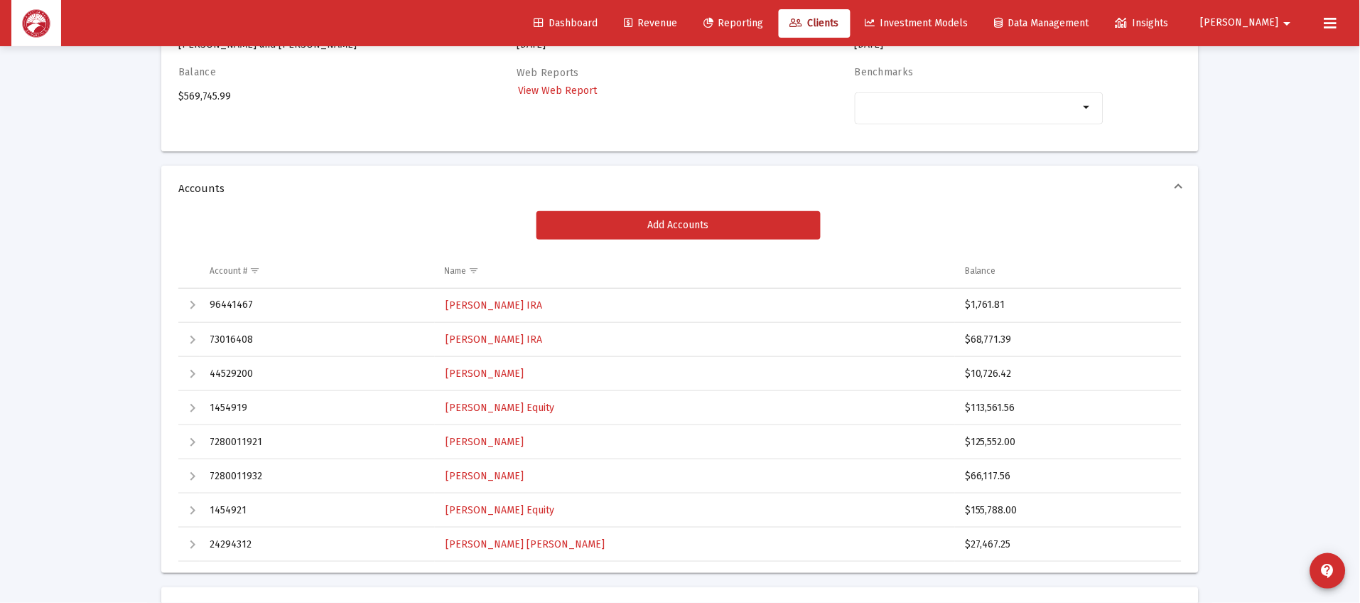
scroll to position [259, 0]
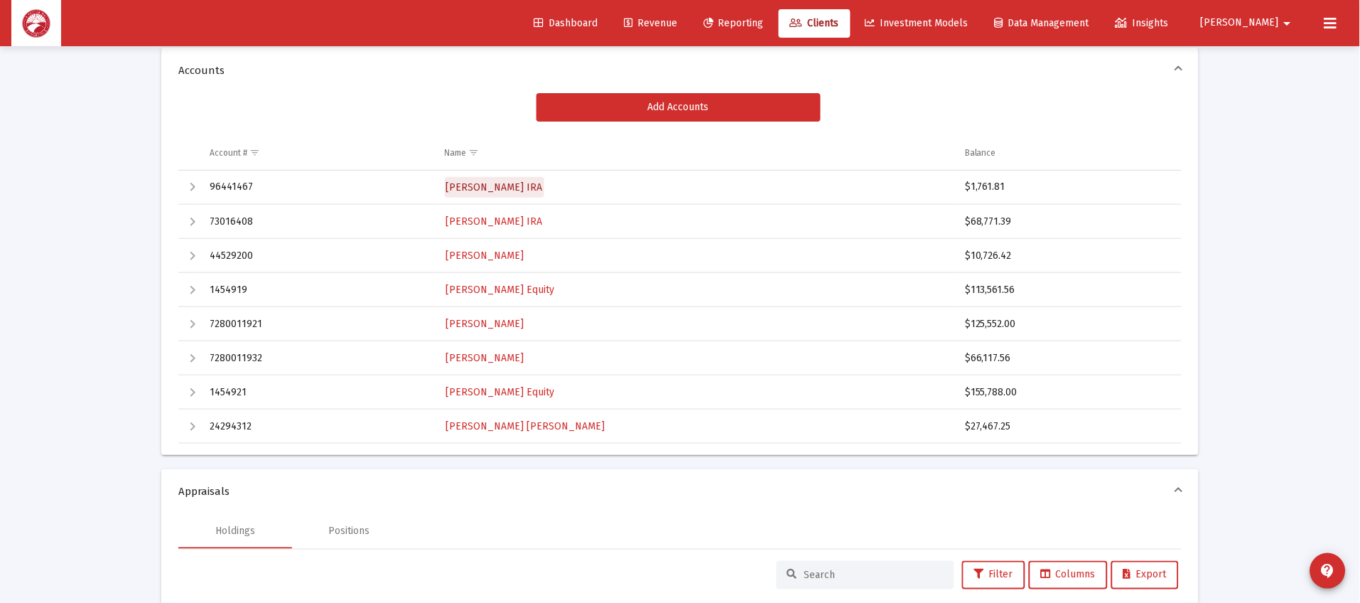
click at [525, 191] on span "[PERSON_NAME] IRA" at bounding box center [494, 187] width 97 height 12
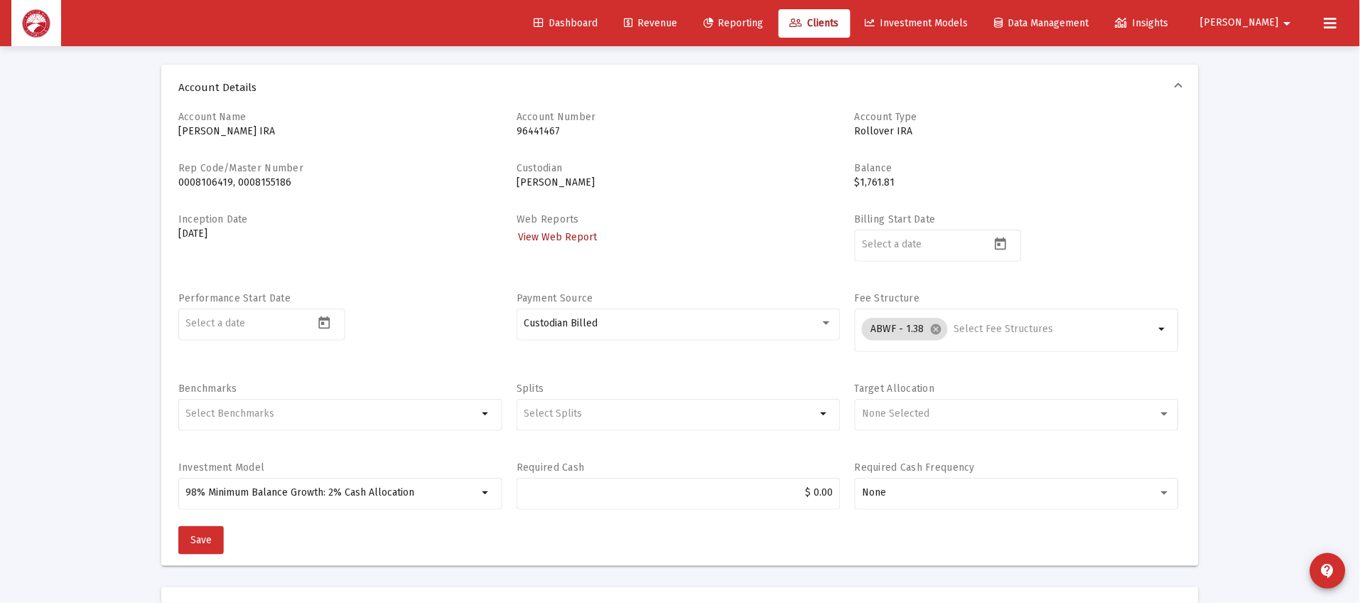
click at [582, 240] on span "View Web Report" at bounding box center [557, 237] width 79 height 12
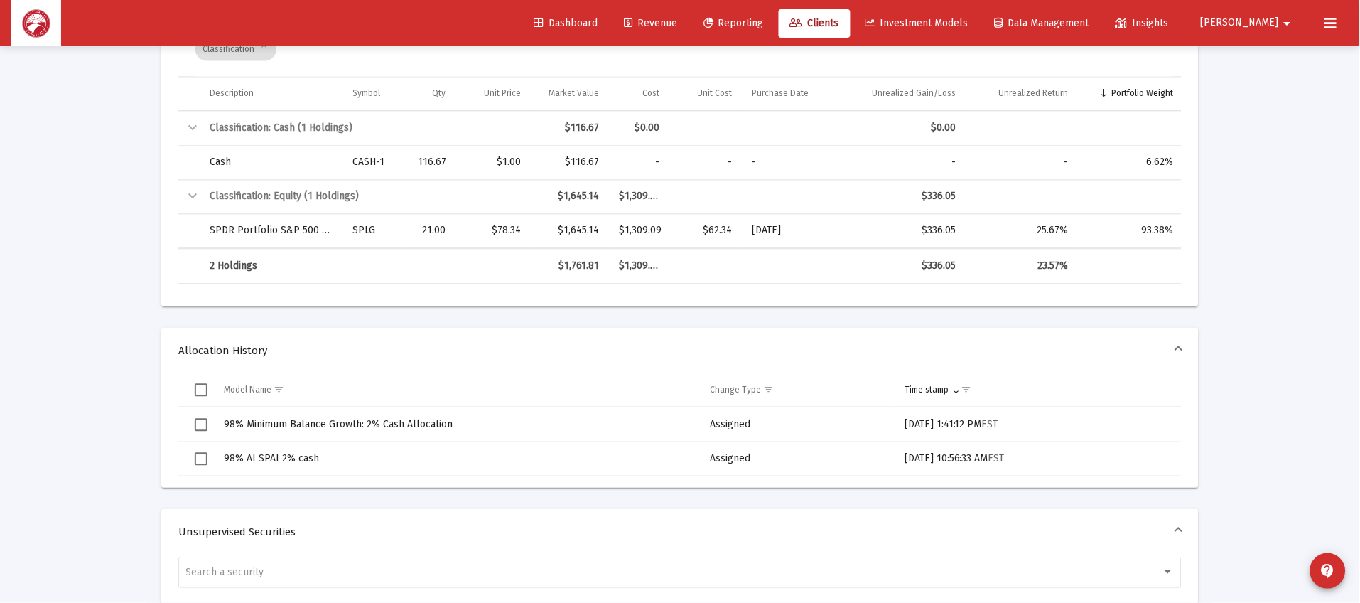
scroll to position [107, 0]
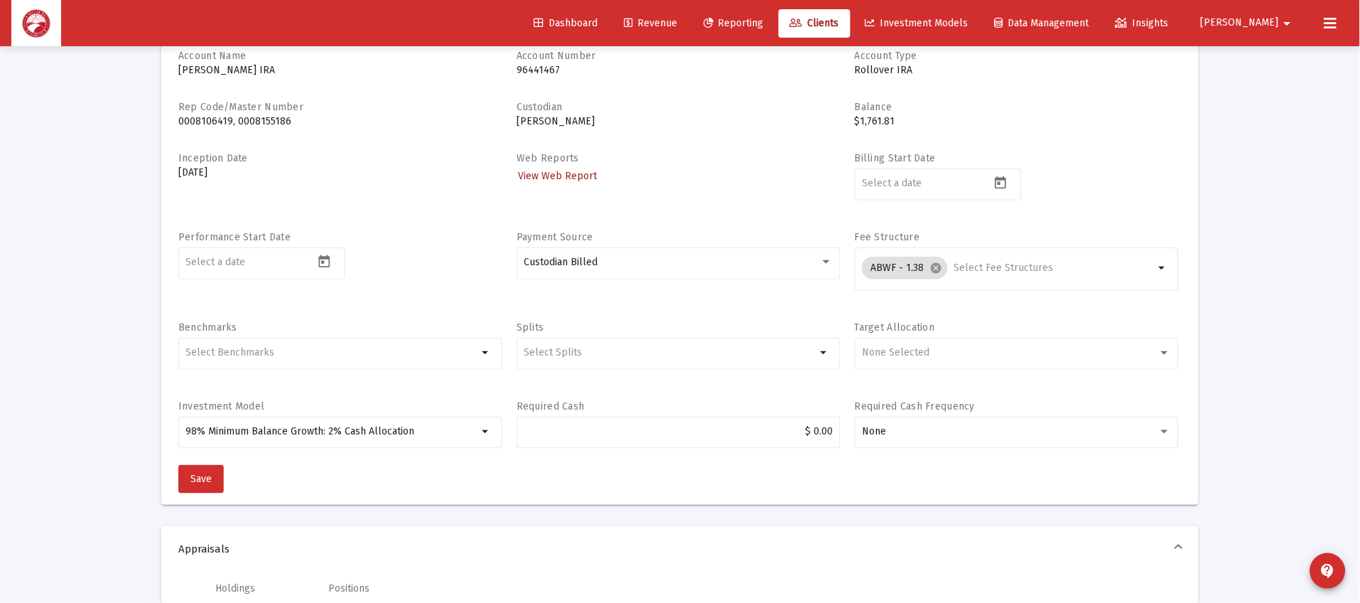
click at [587, 173] on span "View Web Report" at bounding box center [557, 176] width 79 height 12
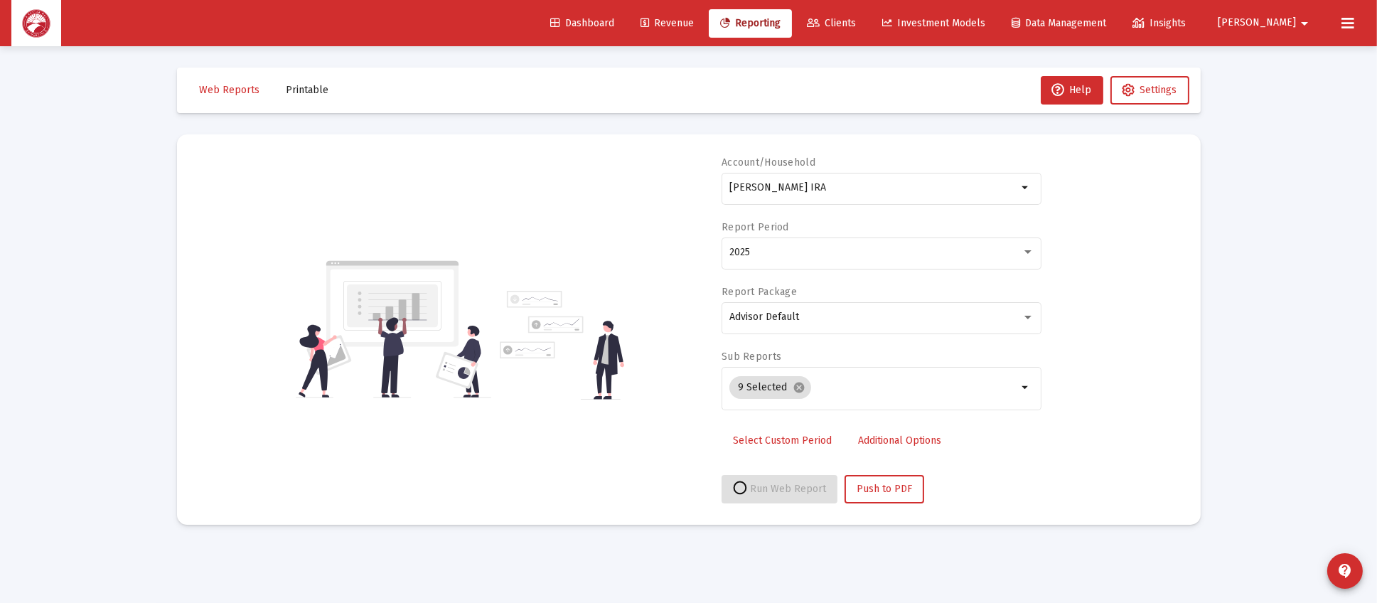
select select "View all"
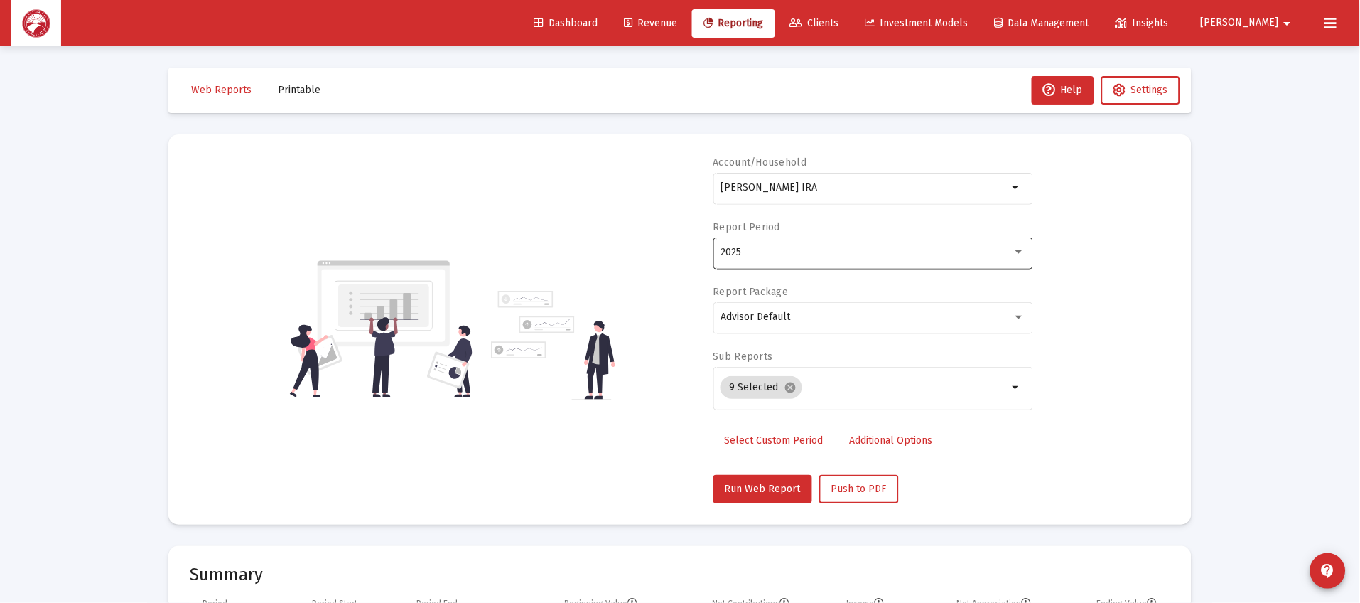
click at [873, 259] on div "2025" at bounding box center [873, 252] width 305 height 35
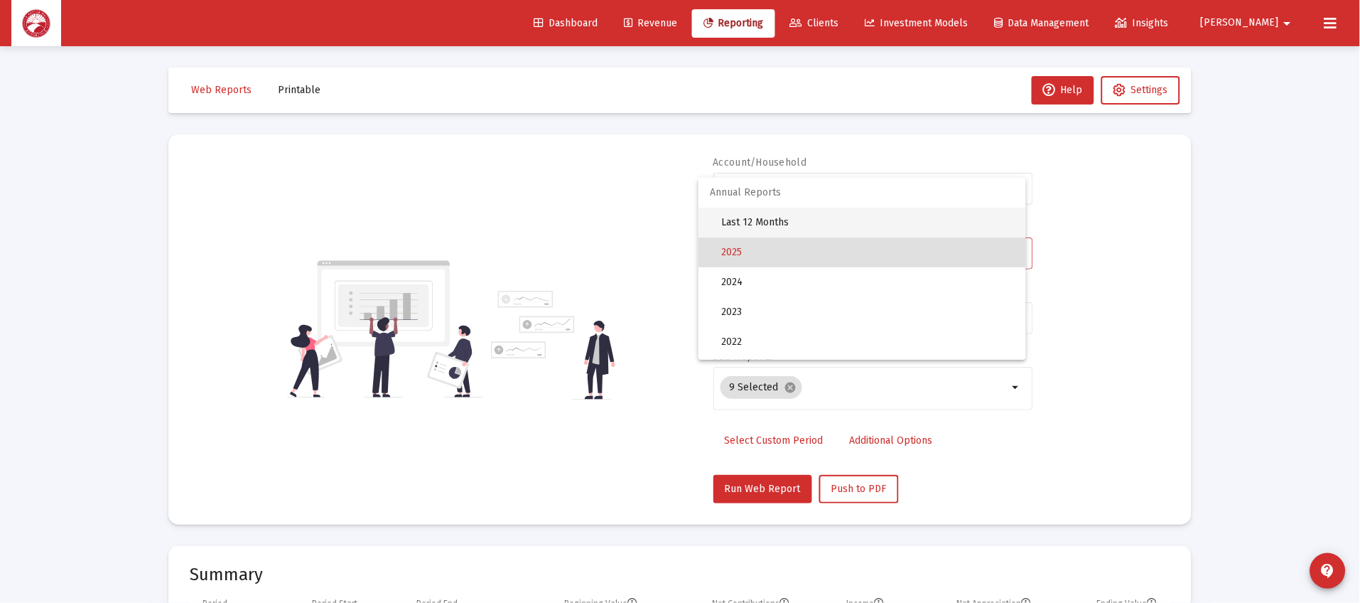
click at [884, 222] on span "Last 12 Months" at bounding box center [868, 223] width 294 height 30
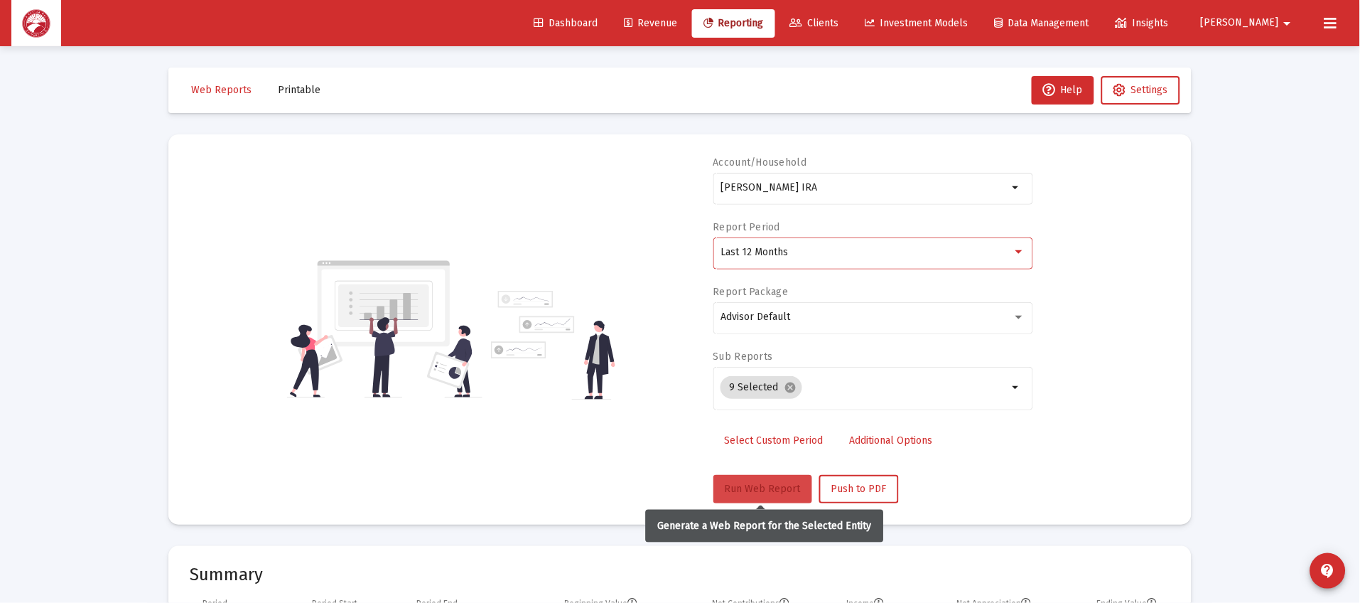
click at [761, 478] on button "Run Web Report" at bounding box center [763, 489] width 99 height 28
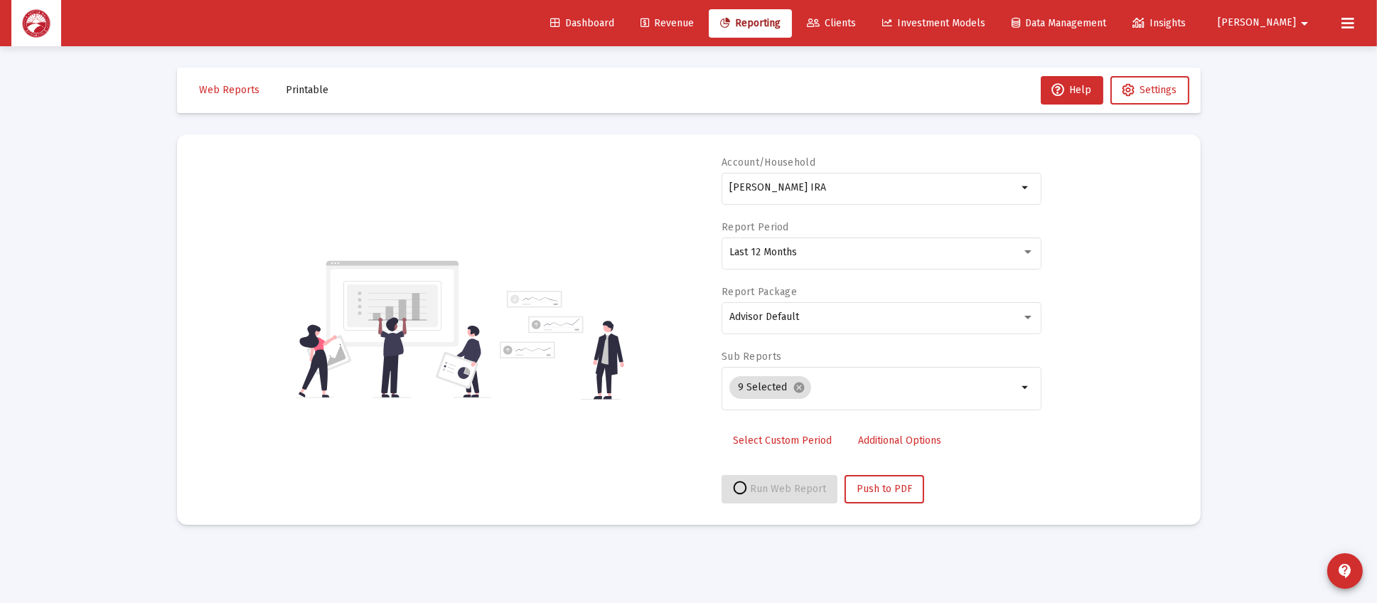
select select "View all"
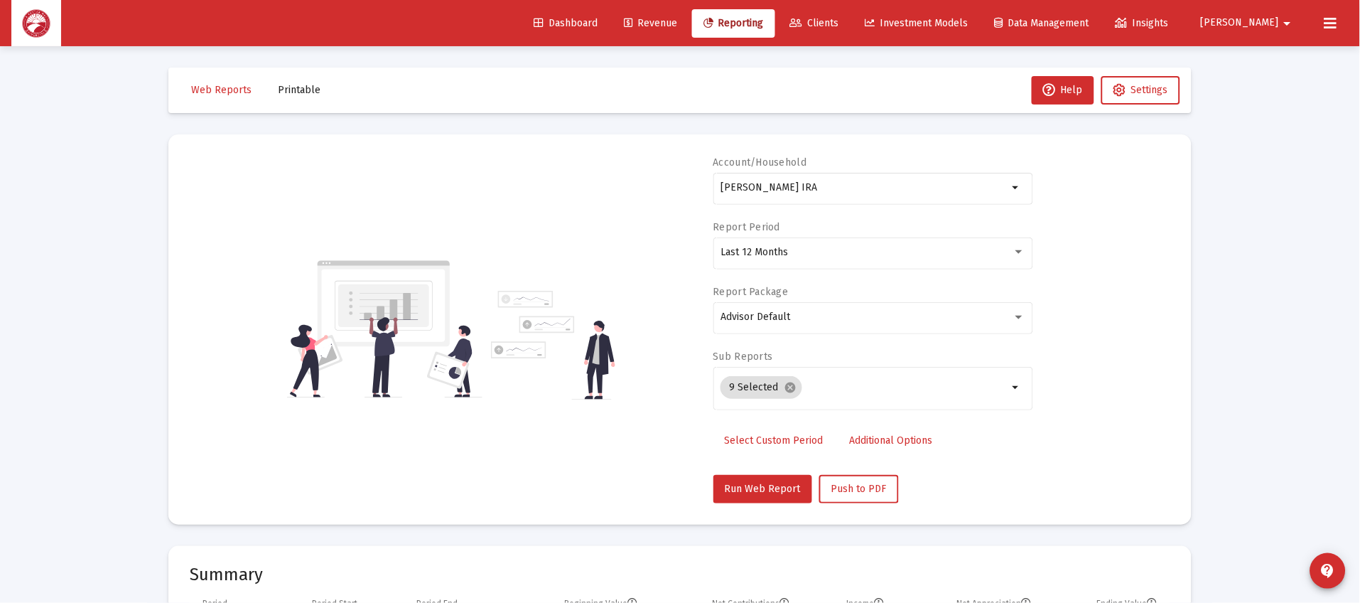
scroll to position [426, 0]
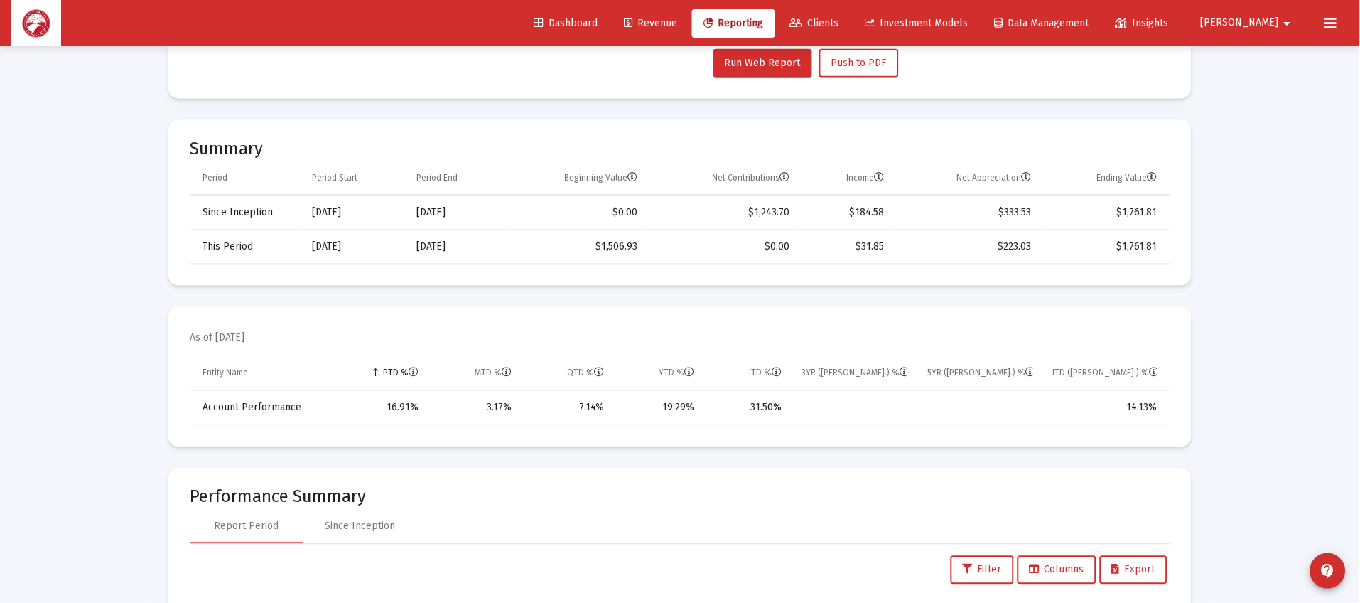
scroll to position [45, 0]
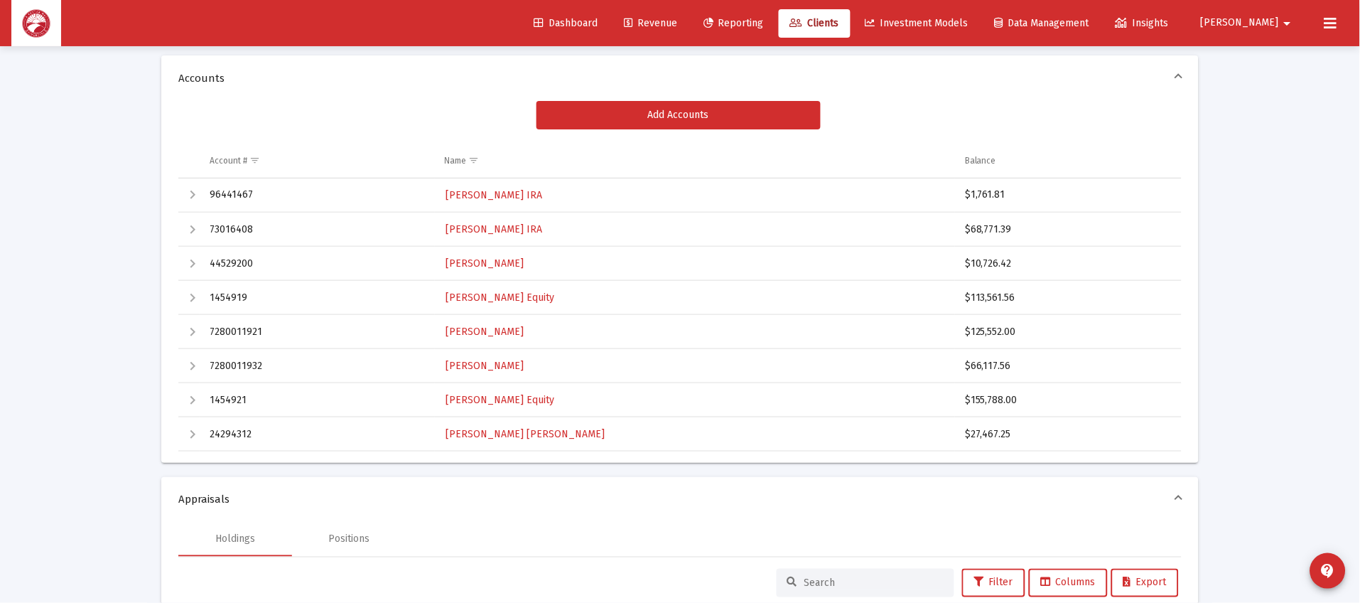
scroll to position [259, 0]
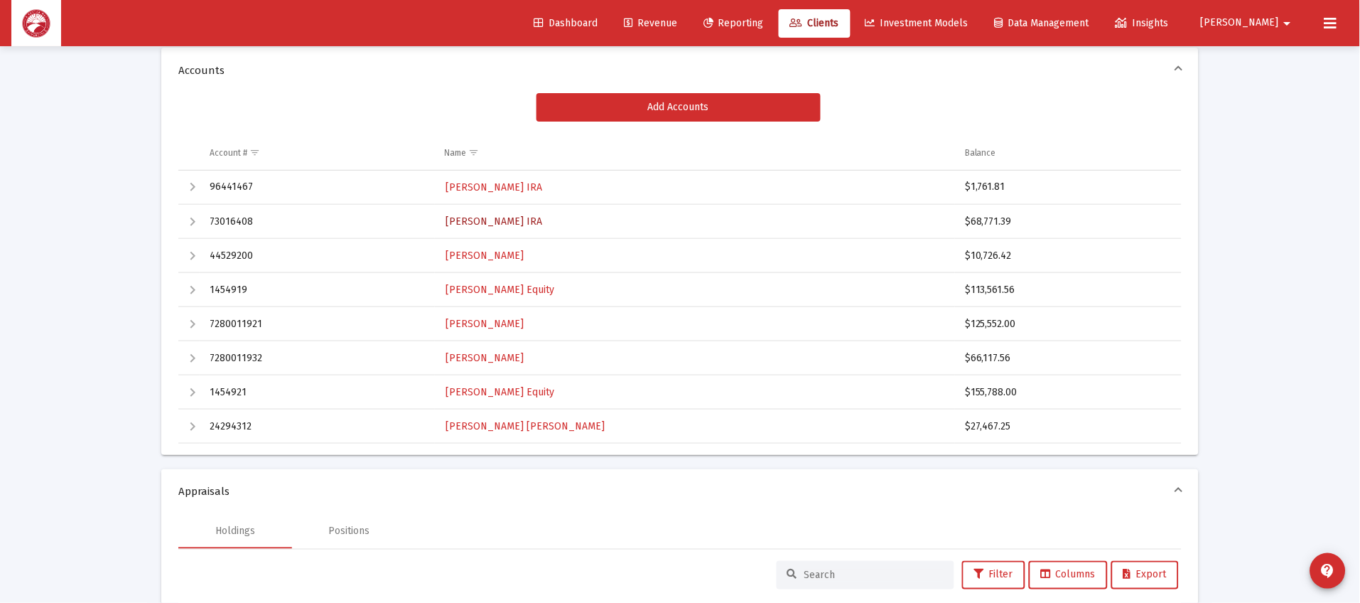
click at [505, 215] on span "[PERSON_NAME] IRA" at bounding box center [494, 221] width 97 height 12
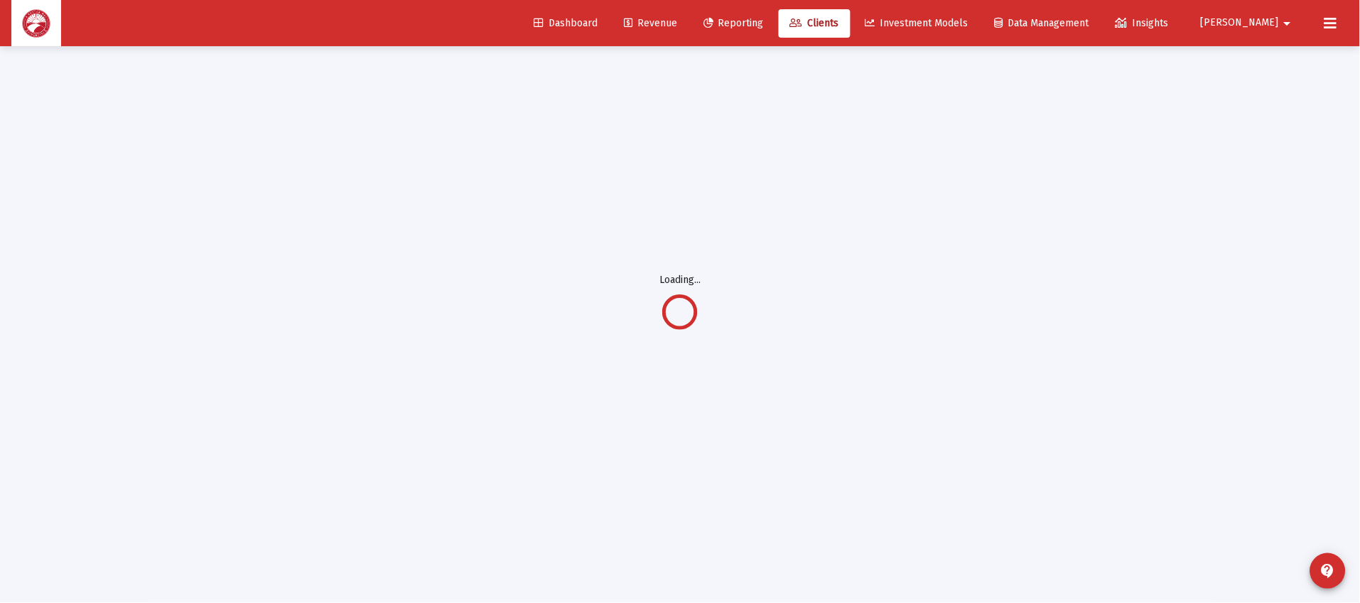
scroll to position [45, 0]
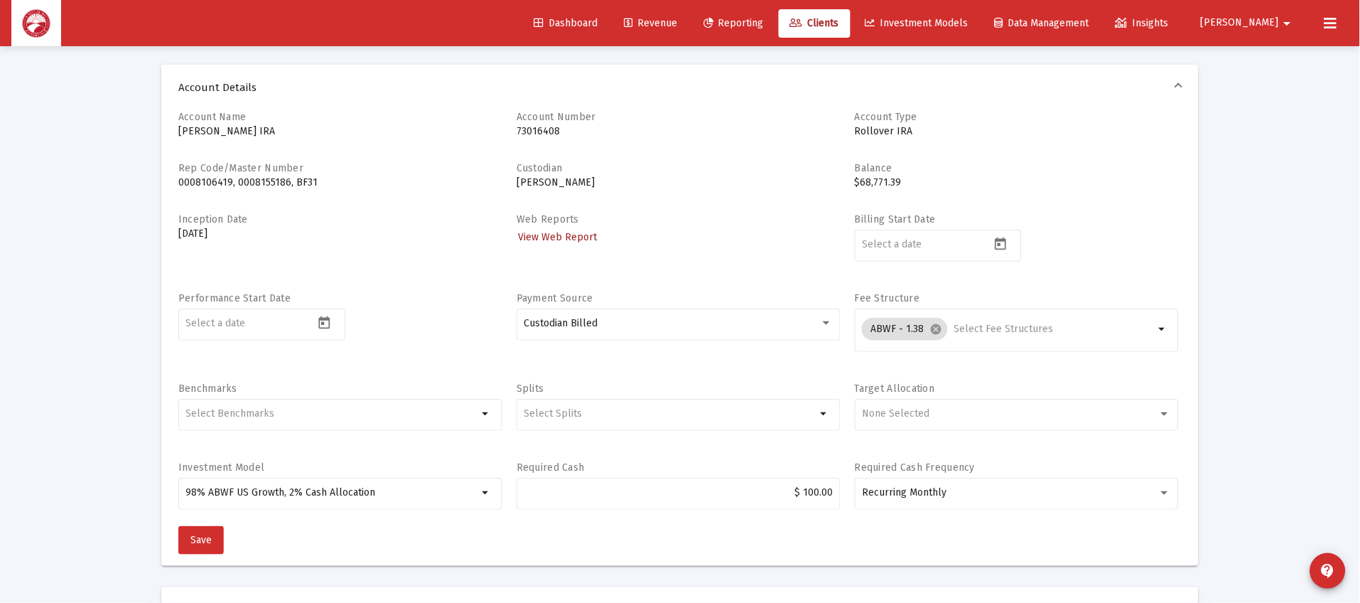
click at [550, 229] on link "View Web Report" at bounding box center [558, 237] width 82 height 21
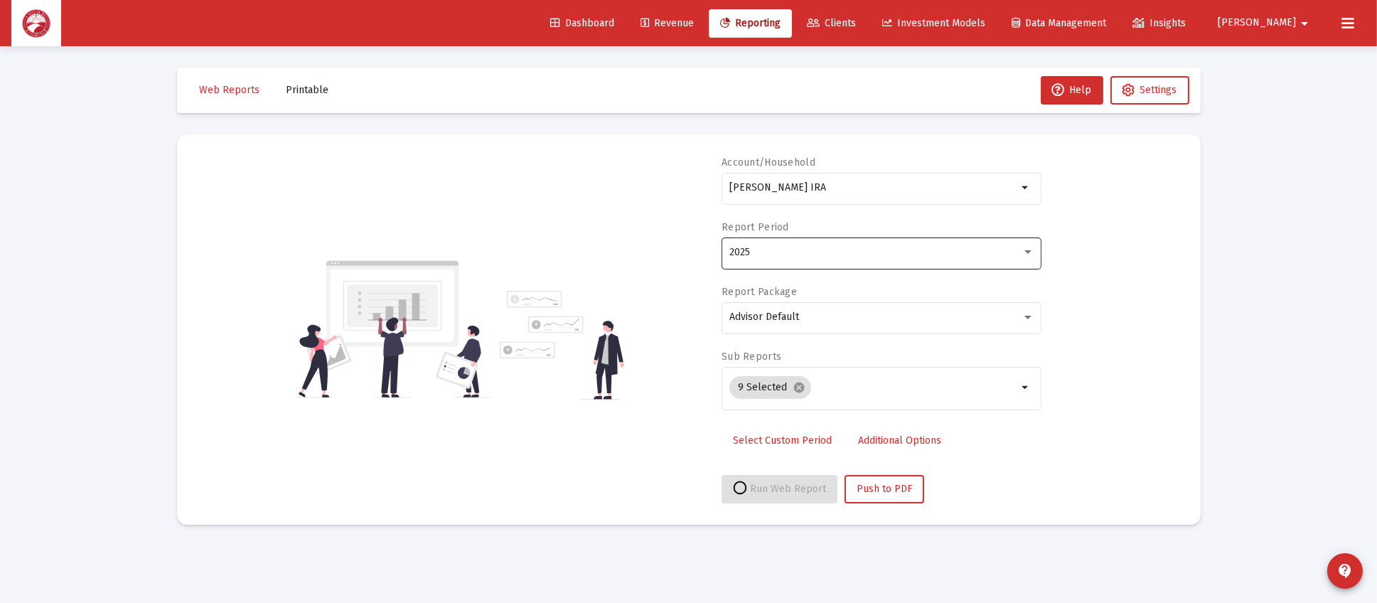
click at [829, 259] on div "2025" at bounding box center [881, 252] width 305 height 35
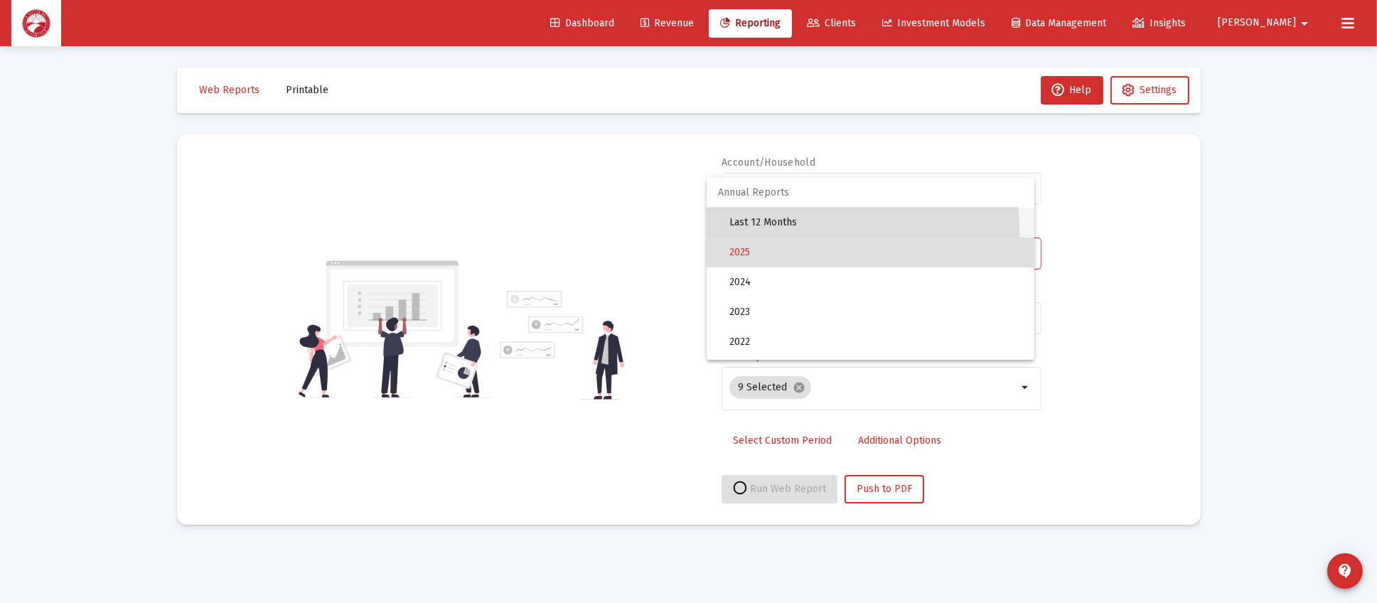
click at [843, 227] on span "Last 12 Months" at bounding box center [876, 223] width 294 height 30
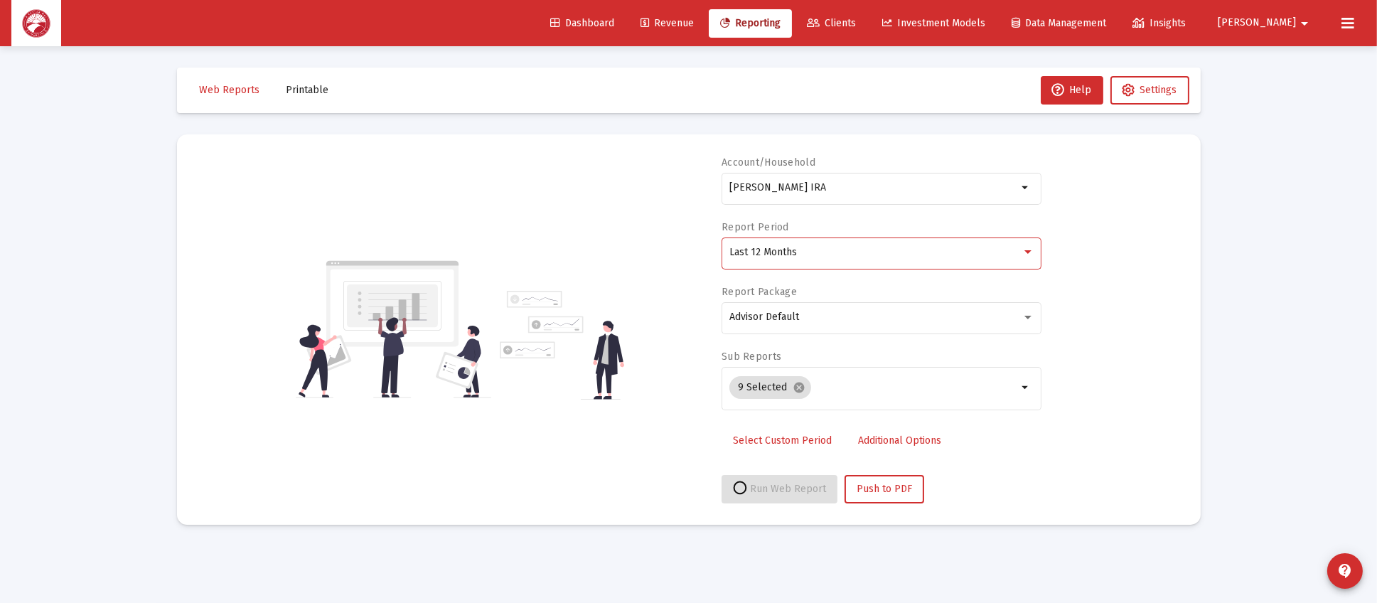
select select "View all"
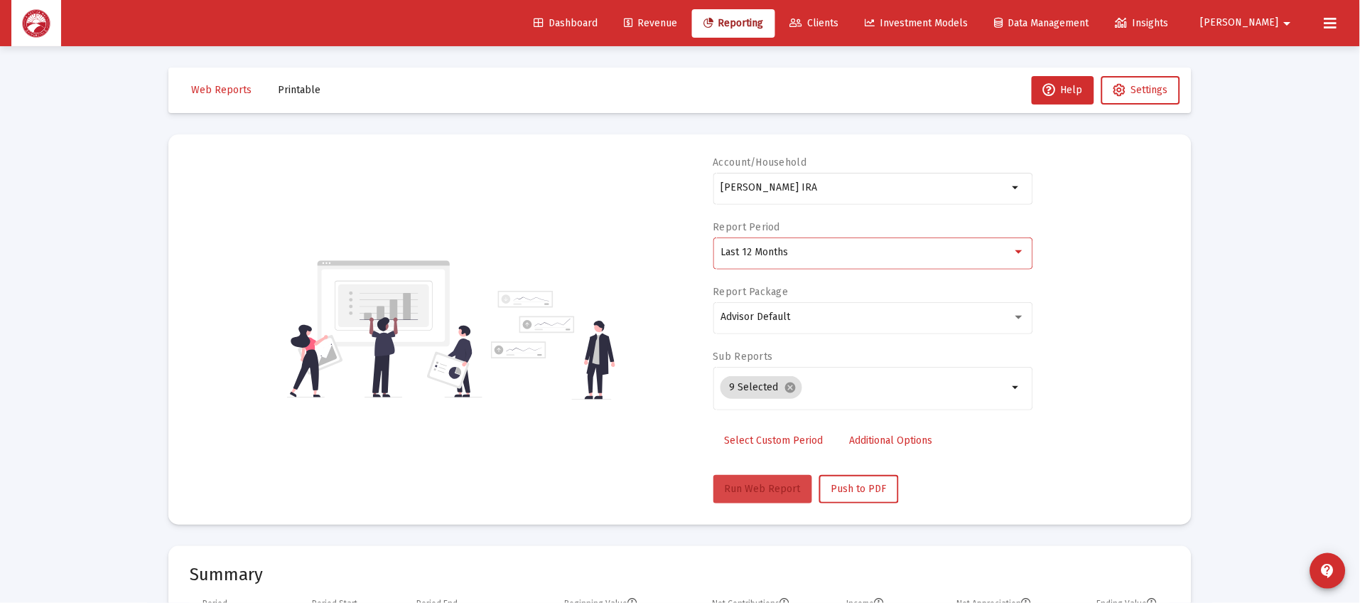
click at [806, 482] on button "Run Web Report" at bounding box center [763, 489] width 99 height 28
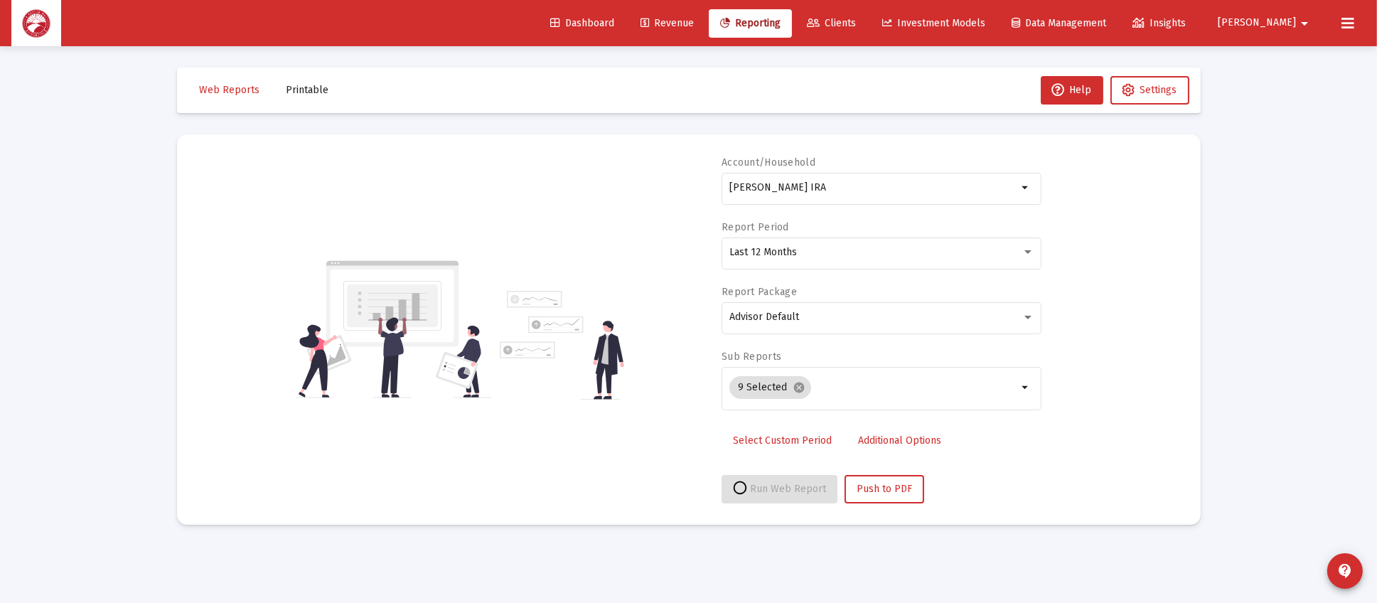
select select "View all"
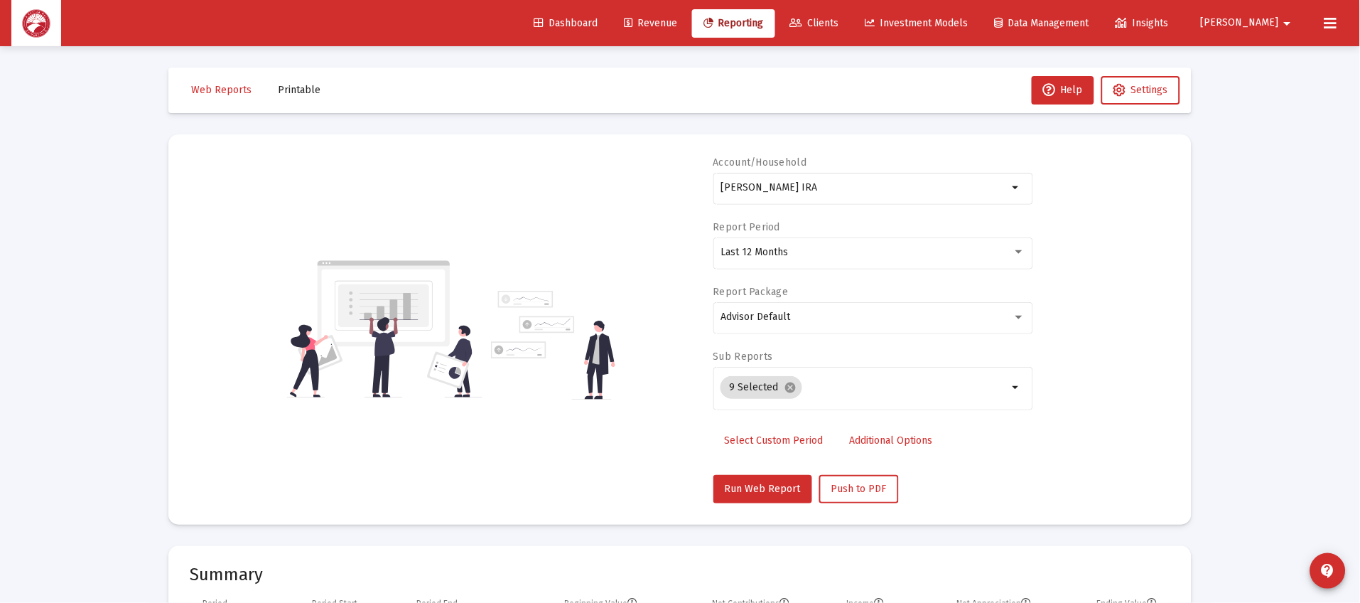
scroll to position [426, 0]
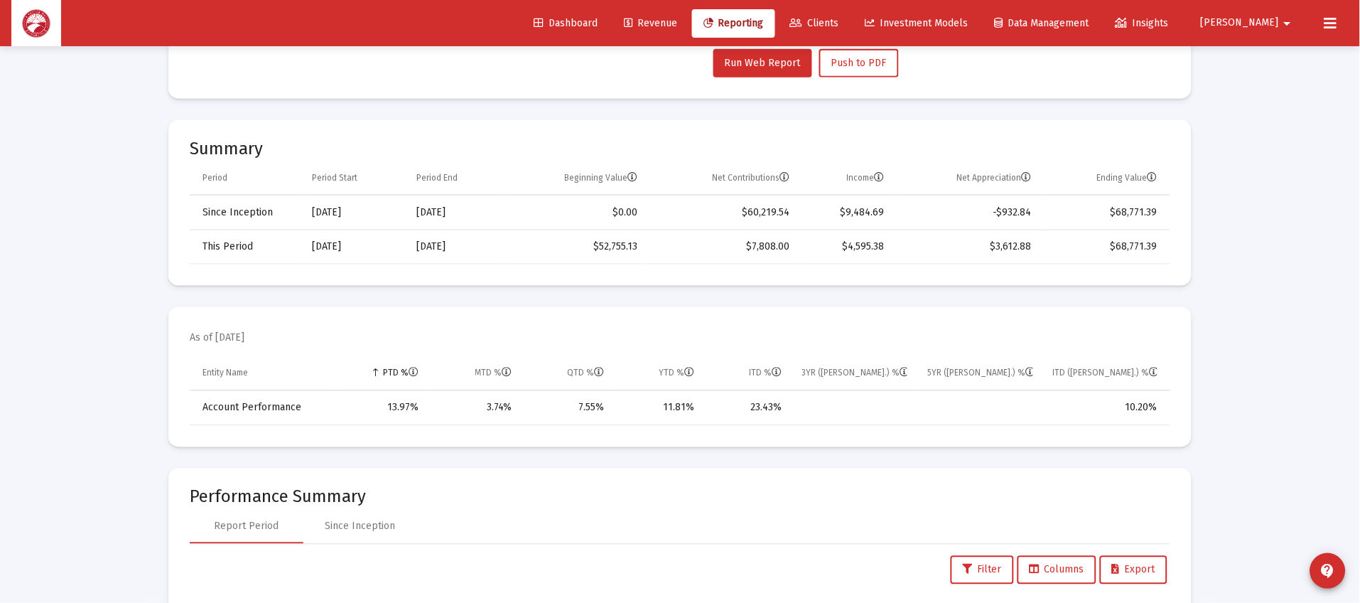
scroll to position [45, 0]
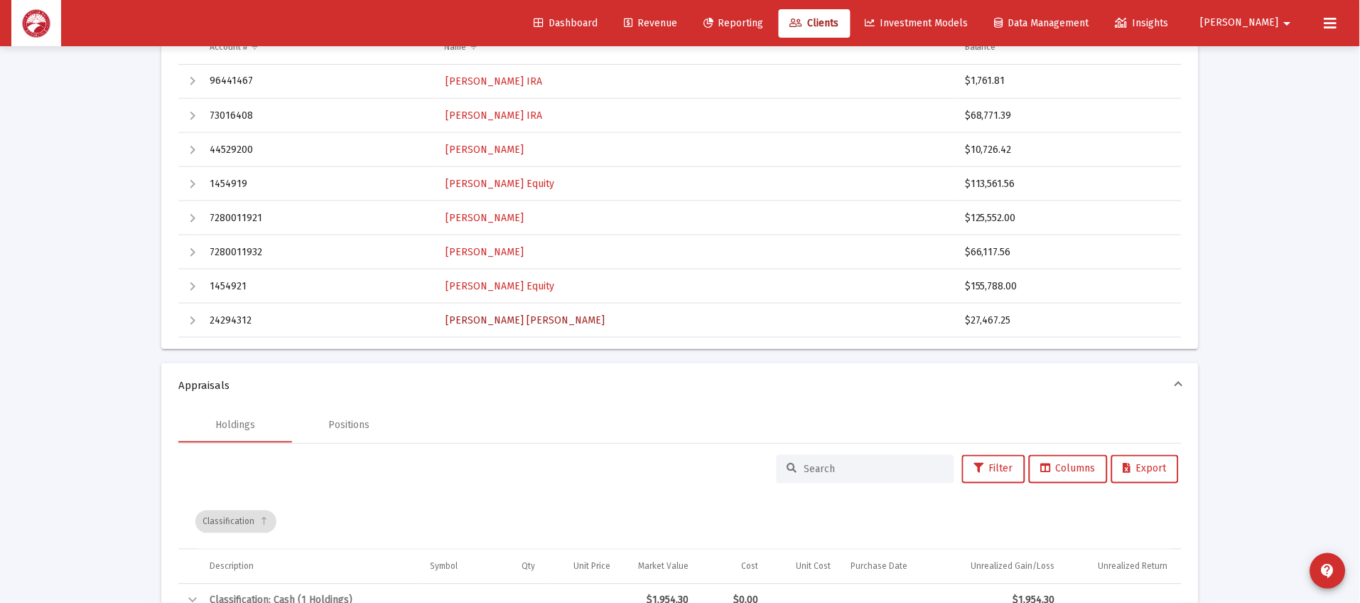
click at [493, 321] on span "[PERSON_NAME] [PERSON_NAME]" at bounding box center [525, 320] width 159 height 12
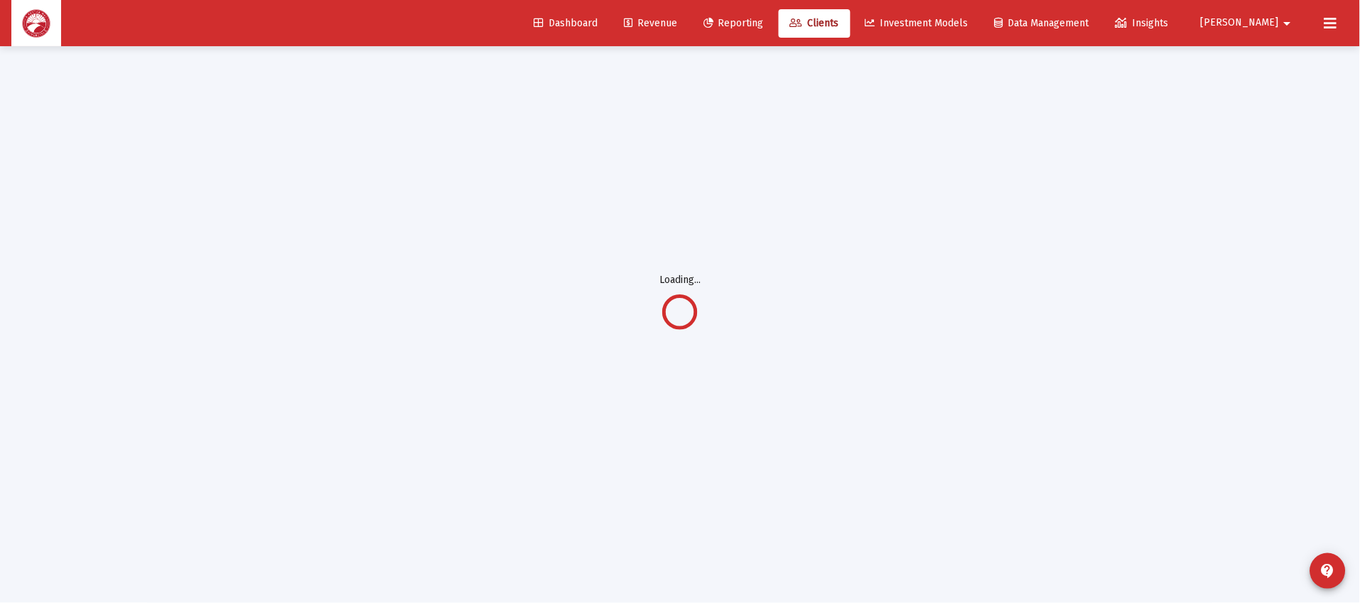
scroll to position [45, 0]
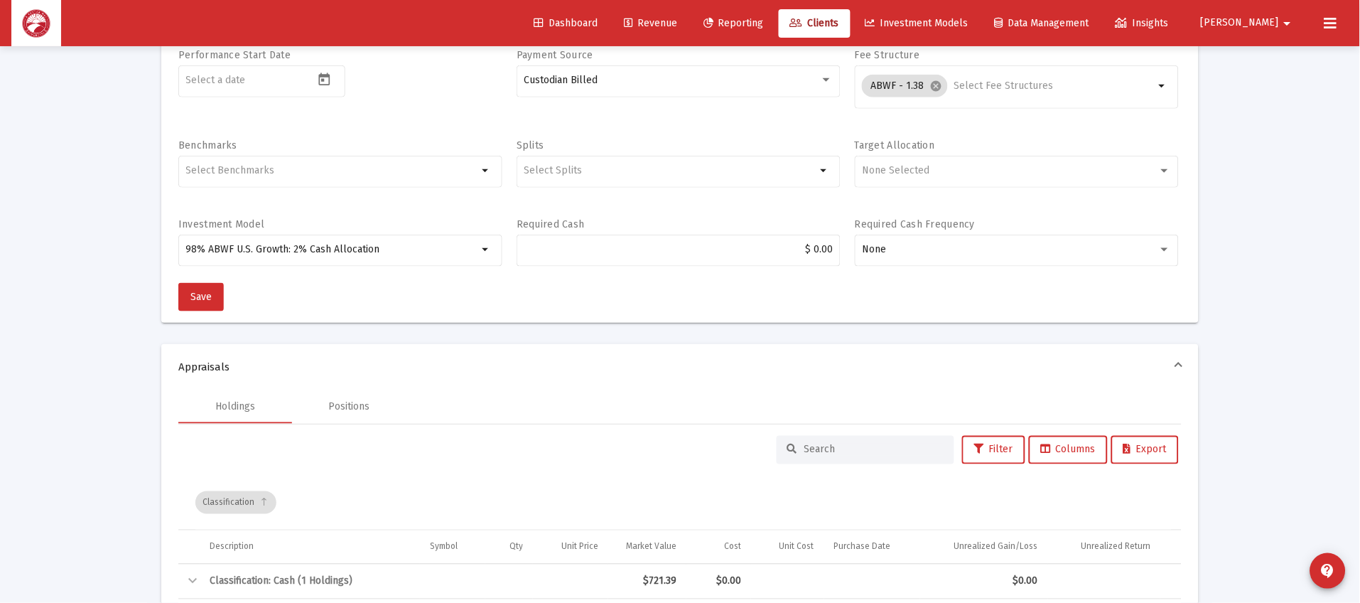
scroll to position [45, 0]
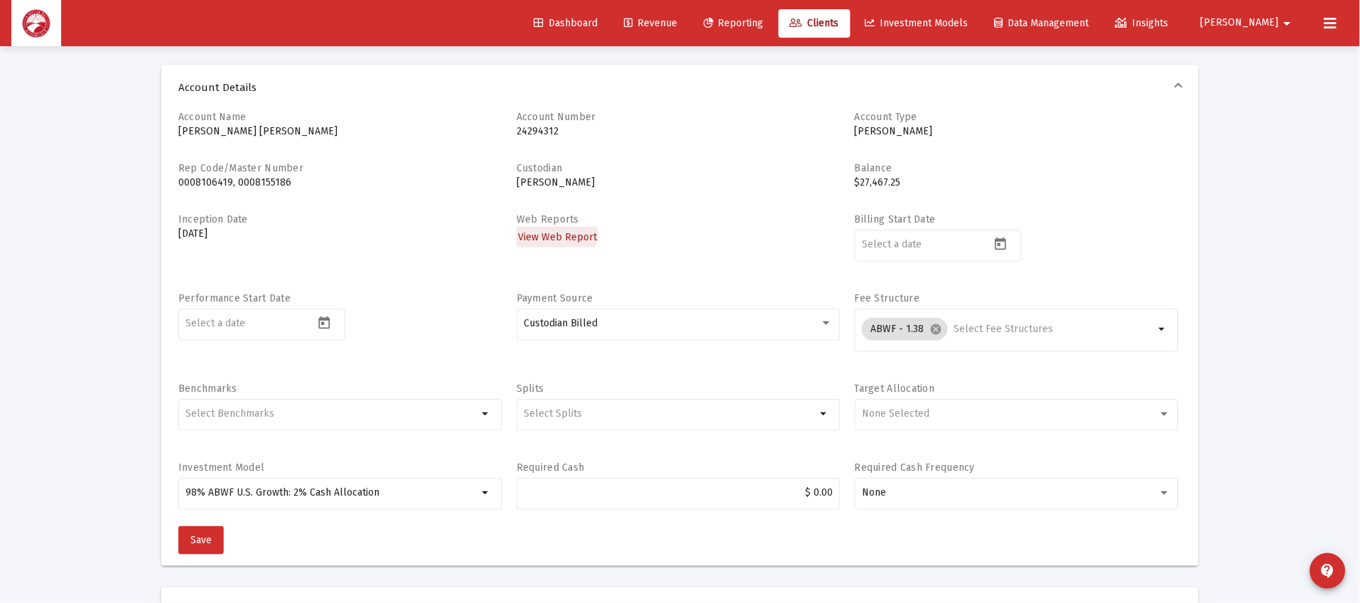
click at [549, 227] on link "View Web Report" at bounding box center [558, 237] width 82 height 21
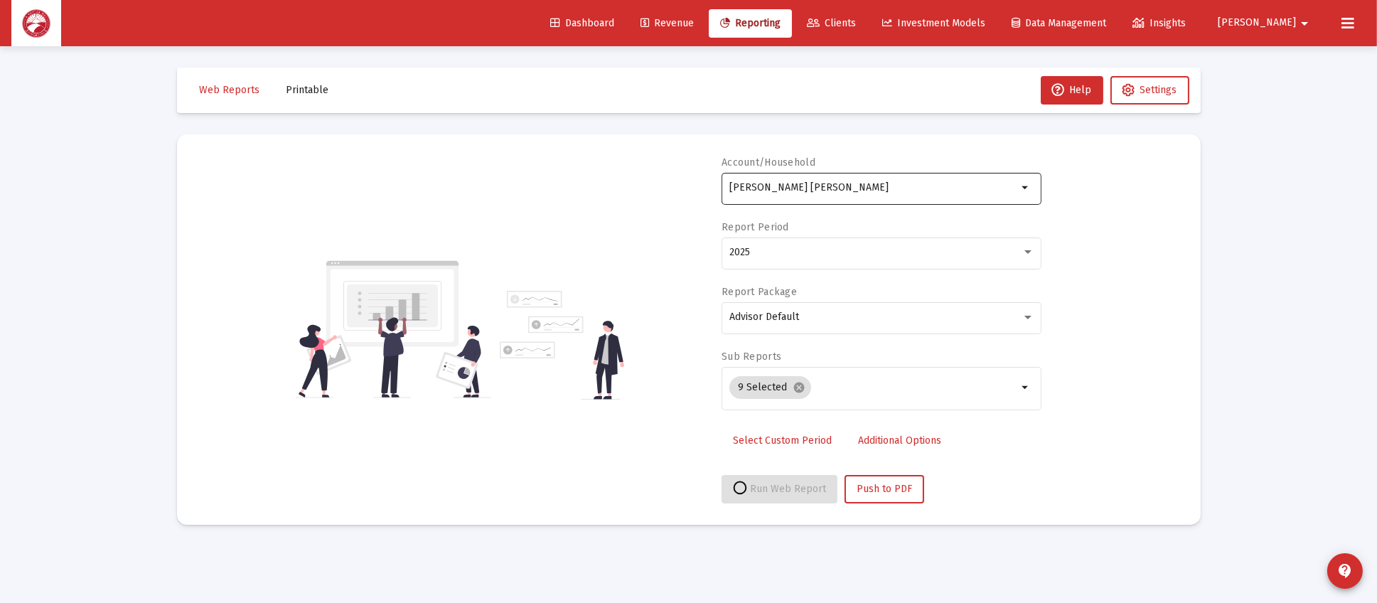
select select "View all"
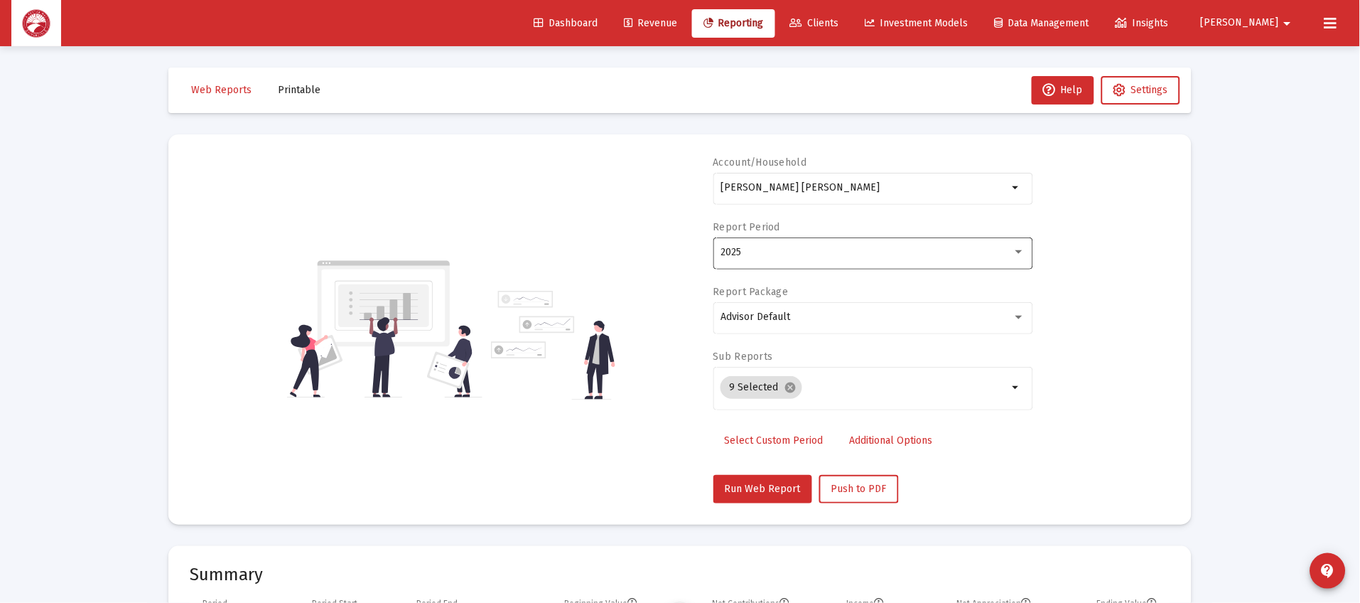
click at [756, 258] on div "2025" at bounding box center [873, 252] width 305 height 35
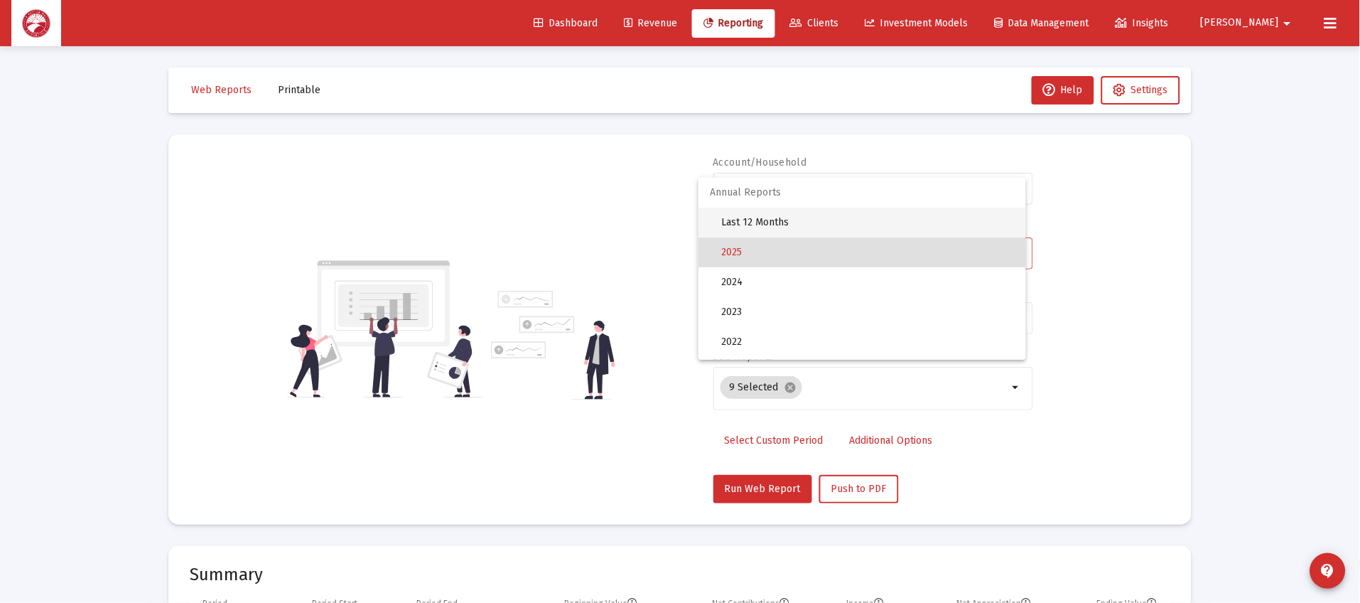
click at [786, 231] on span "Last 12 Months" at bounding box center [868, 223] width 294 height 30
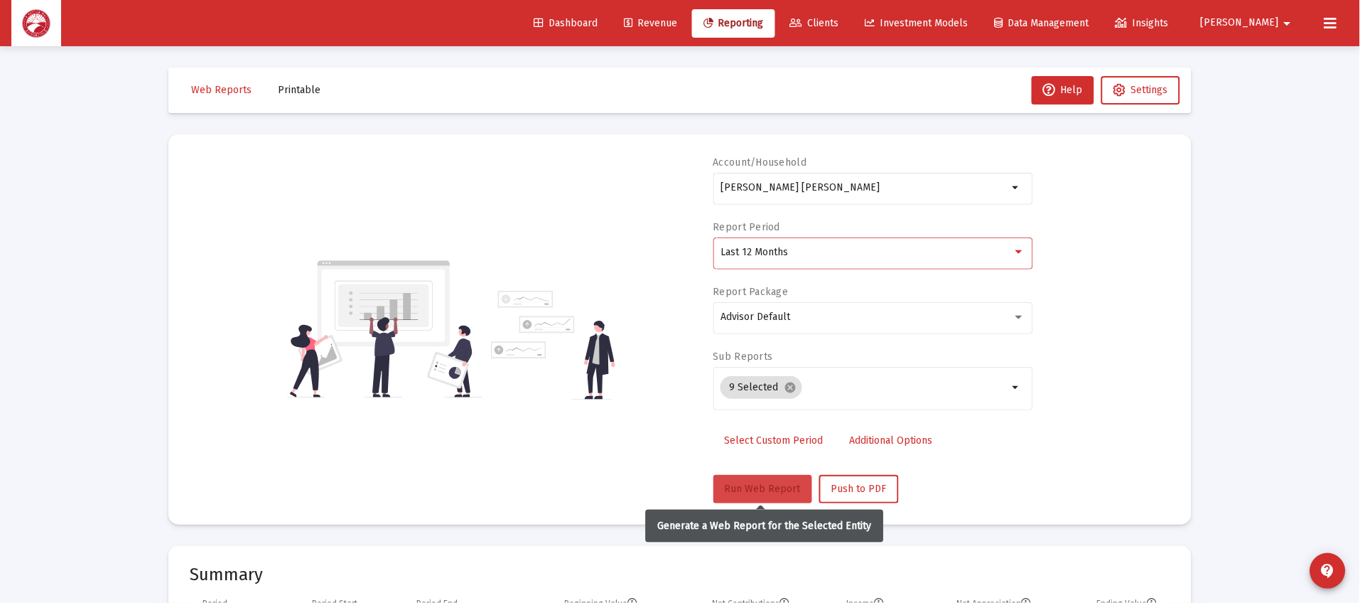
click at [748, 483] on span "Run Web Report" at bounding box center [763, 489] width 76 height 12
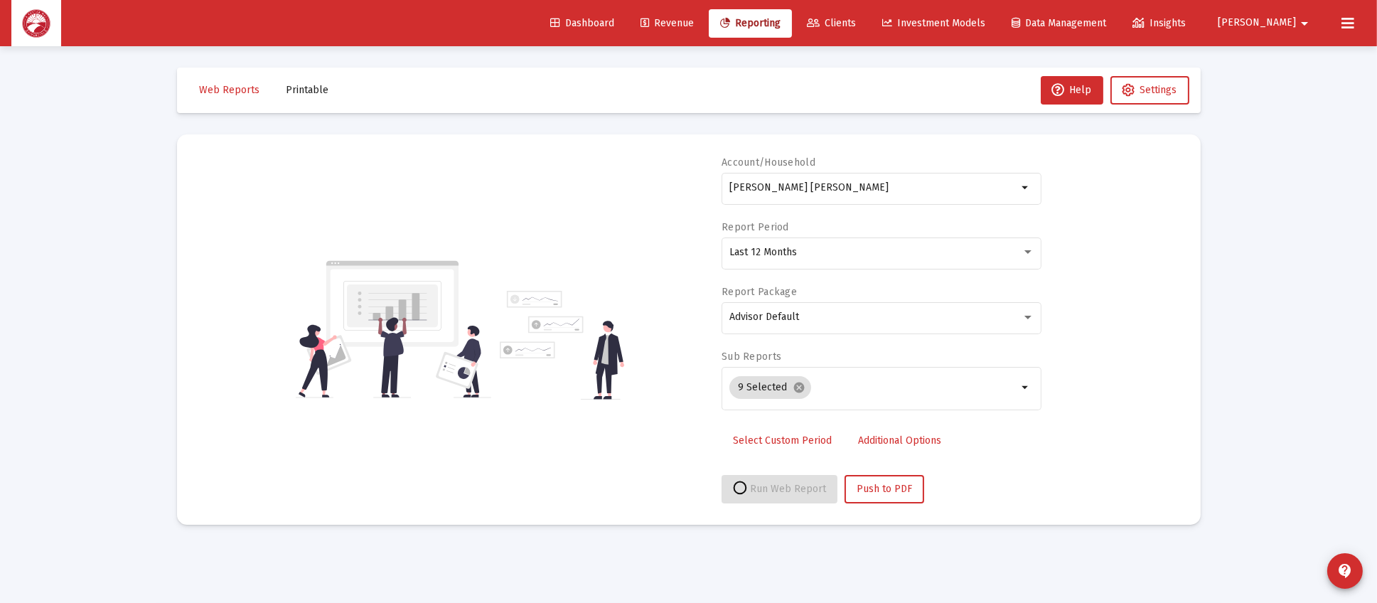
select select "View all"
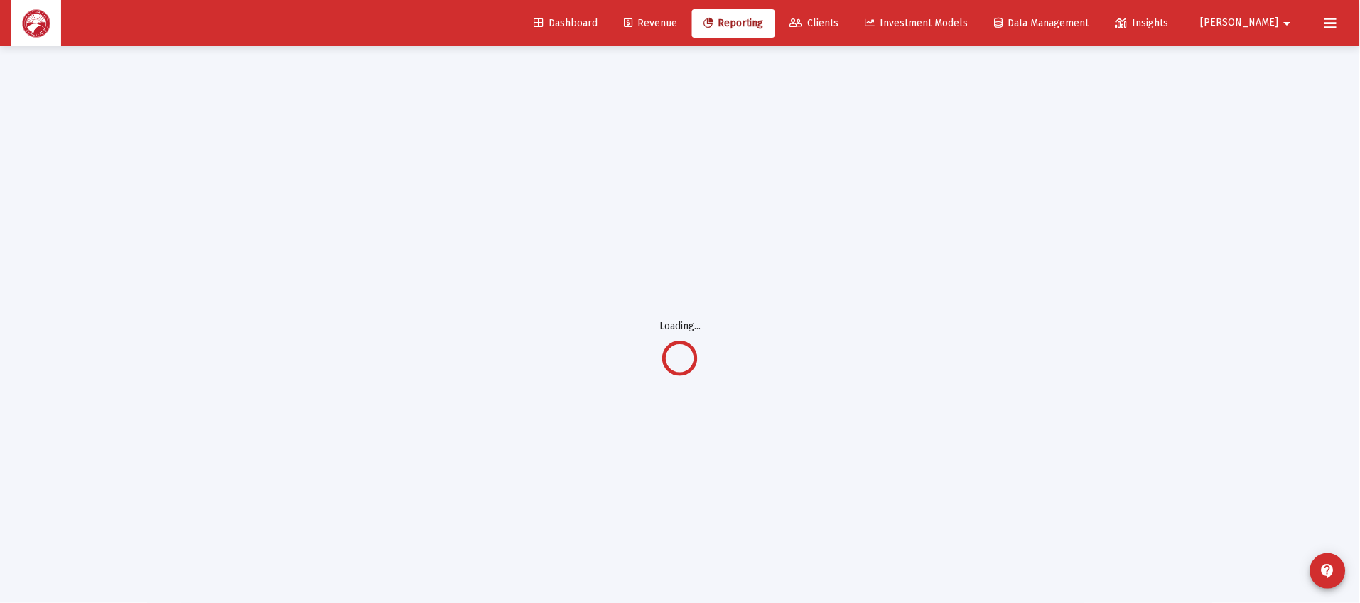
scroll to position [45, 0]
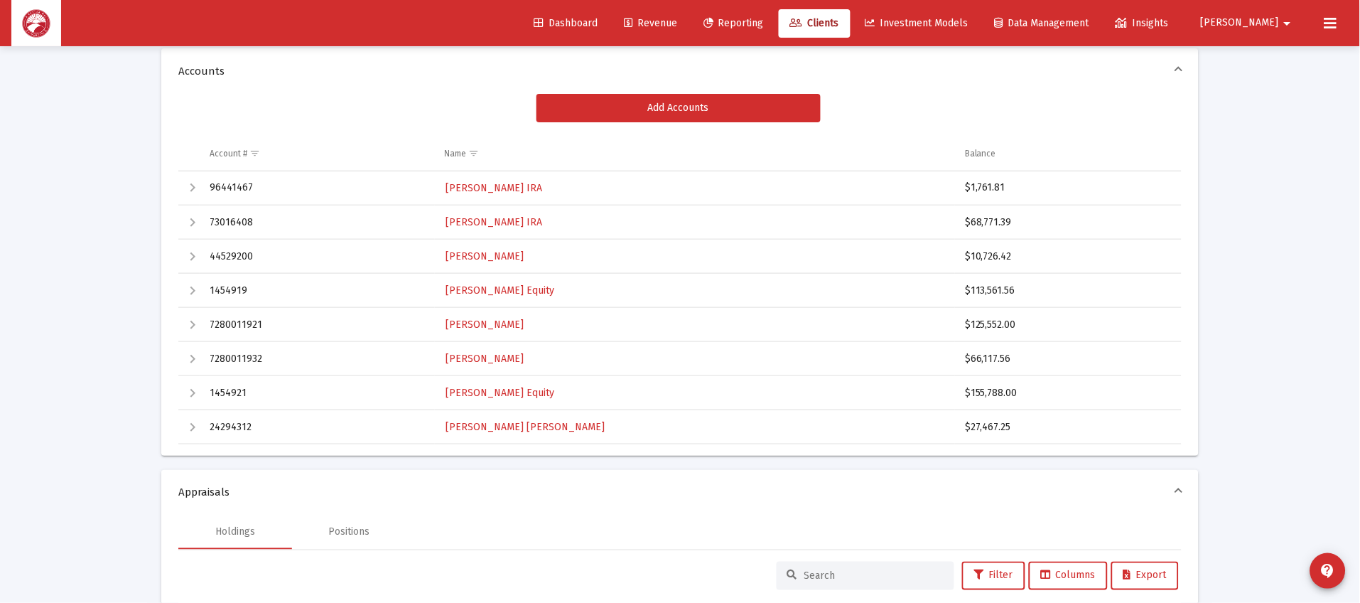
scroll to position [259, 0]
